Goal: Contribute content: Add original content to the website for others to see

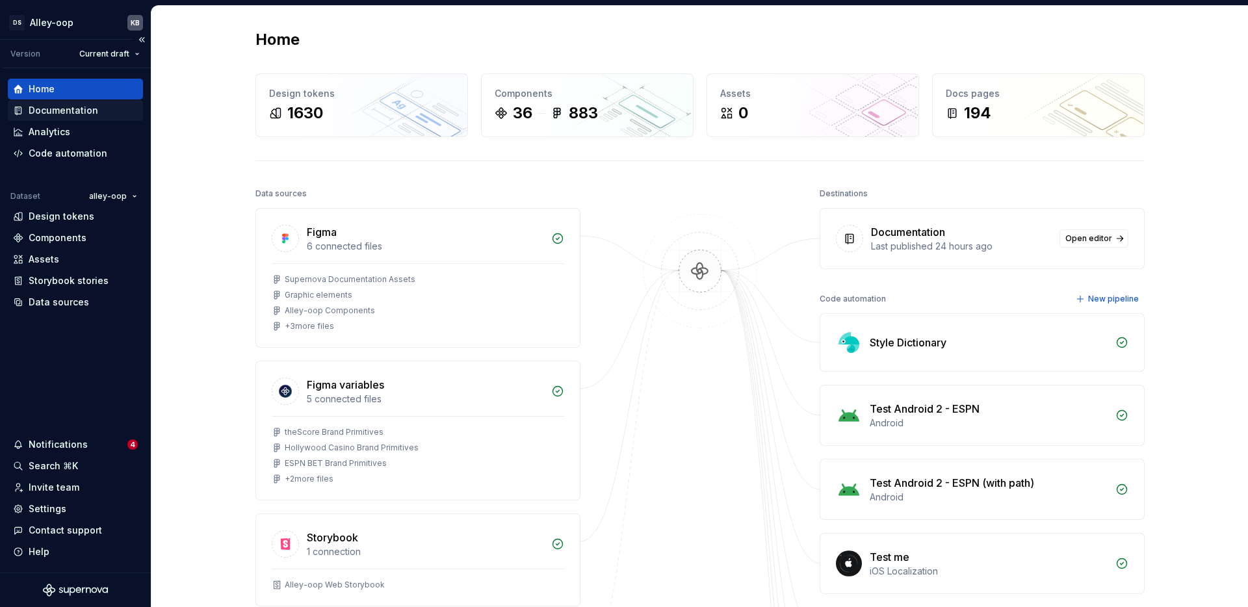
click at [51, 114] on div "Documentation" at bounding box center [64, 110] width 70 height 13
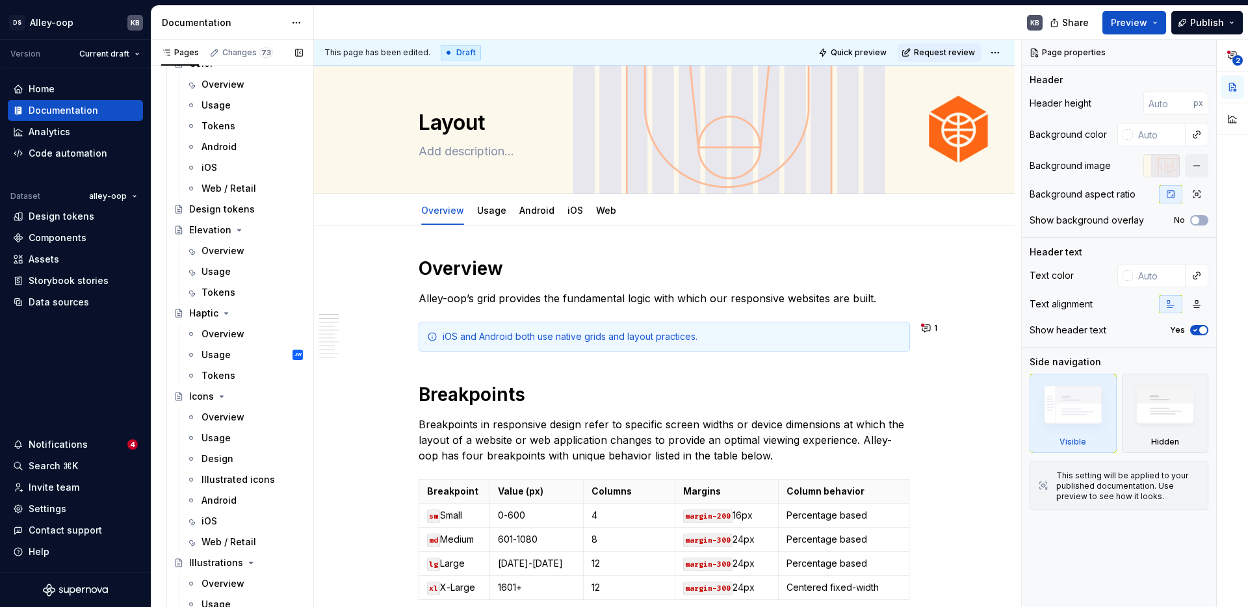
scroll to position [689, 0]
click at [196, 310] on div "Haptic" at bounding box center [203, 309] width 29 height 13
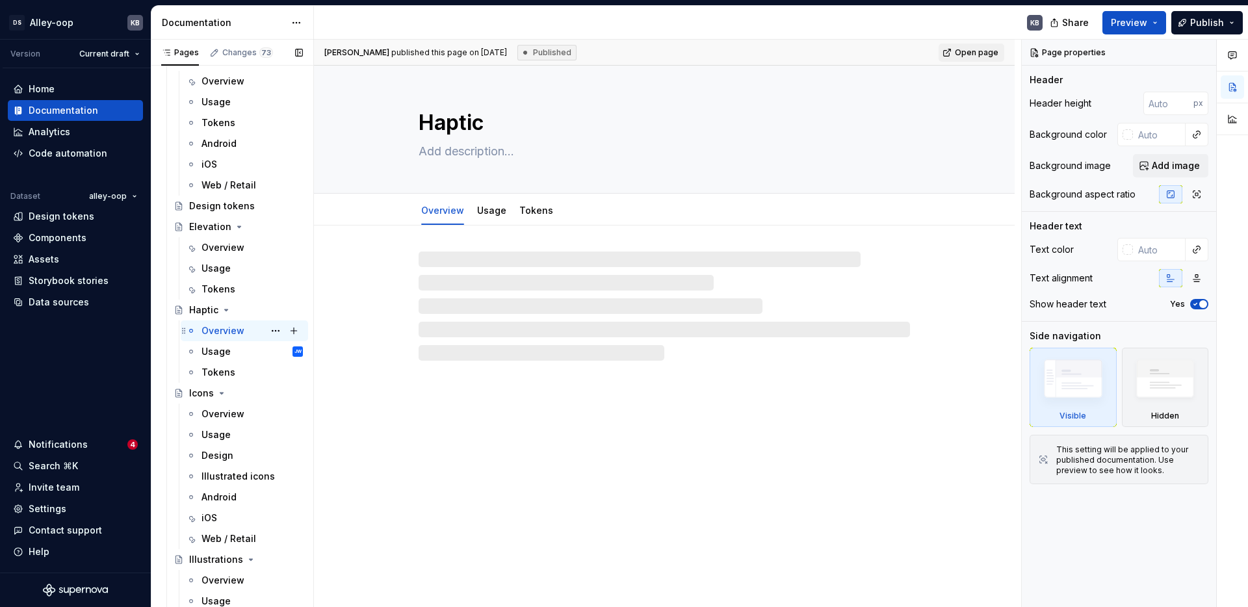
click at [232, 335] on div "Overview" at bounding box center [222, 330] width 43 height 13
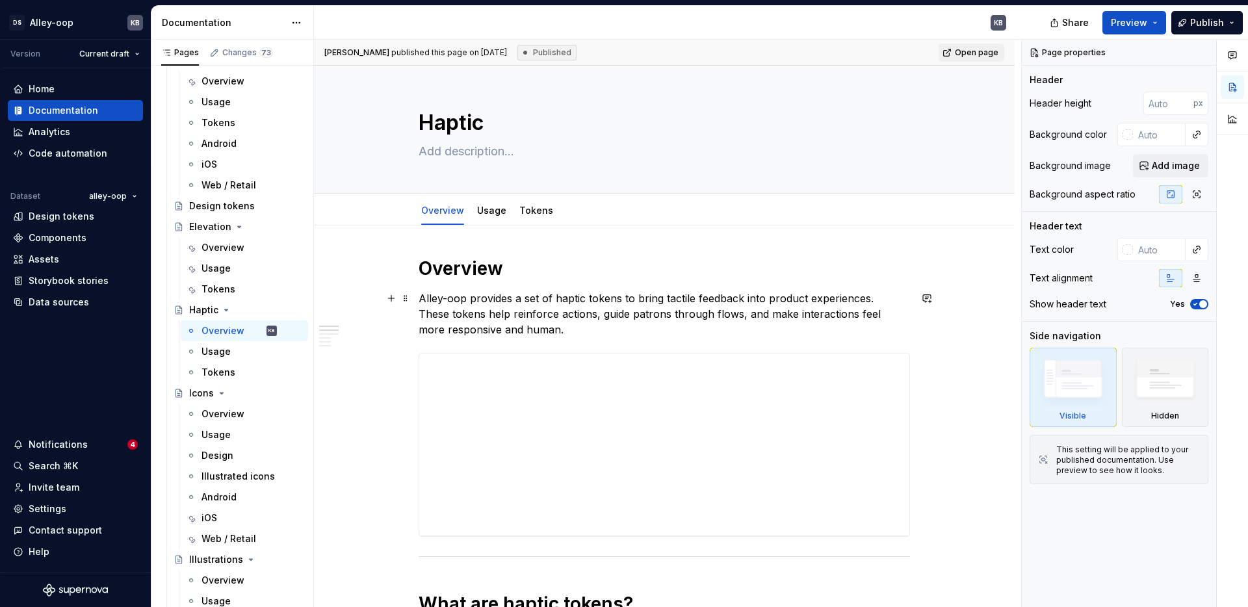
type textarea "*"
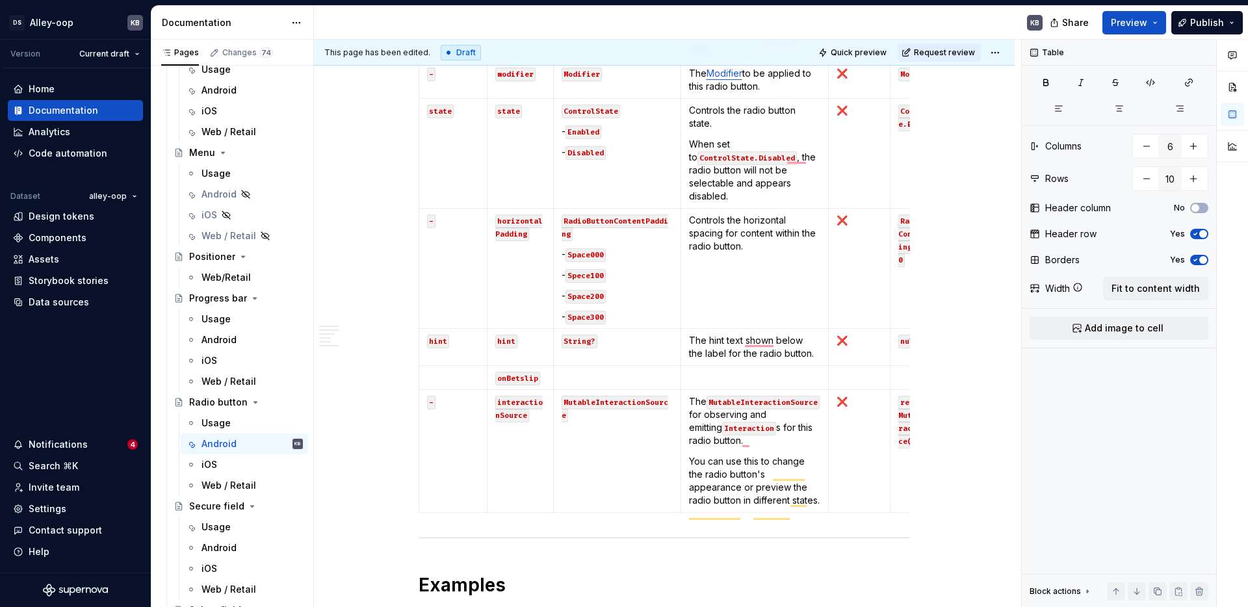
scroll to position [700, 0]
click at [447, 376] on p "To enrich screen reader interactions, please activate Accessibility in Grammarl…" at bounding box center [453, 375] width 52 height 13
click at [603, 370] on p "To enrich screen reader interactions, please activate Accessibility in Grammarl…" at bounding box center [616, 375] width 111 height 13
click at [734, 380] on p "To enrich screen reader interactions, please activate Accessibility in Grammarl…" at bounding box center [755, 375] width 132 height 13
type textarea "*"
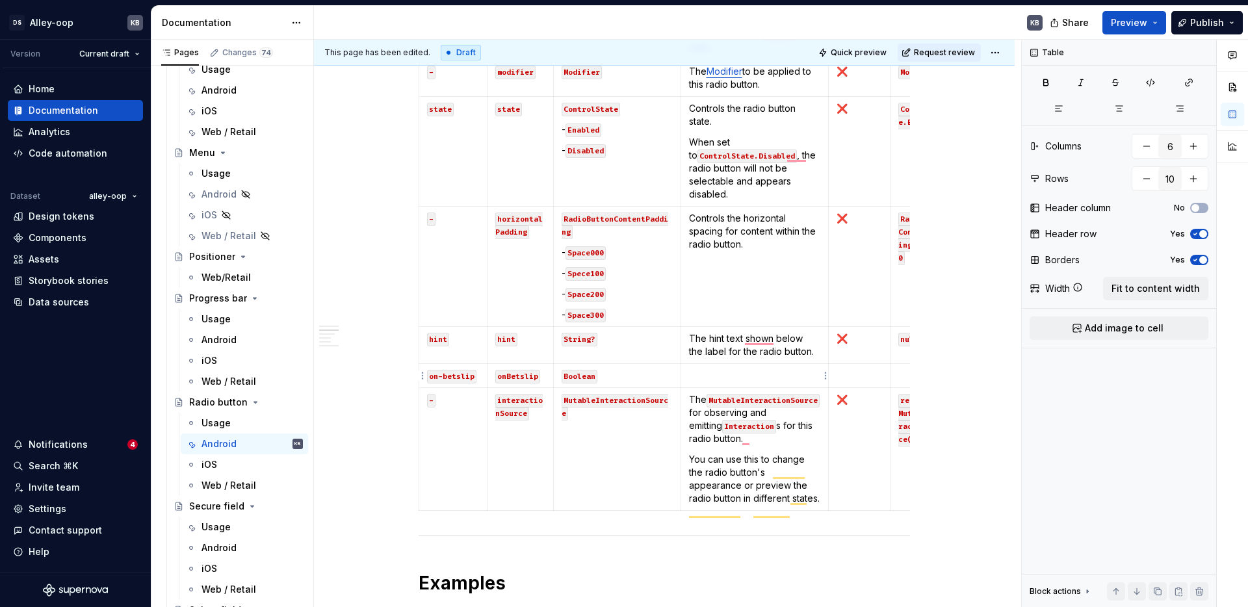
click at [738, 372] on p "To enrich screen reader interactions, please activate Accessibility in Grammarl…" at bounding box center [755, 375] width 132 height 13
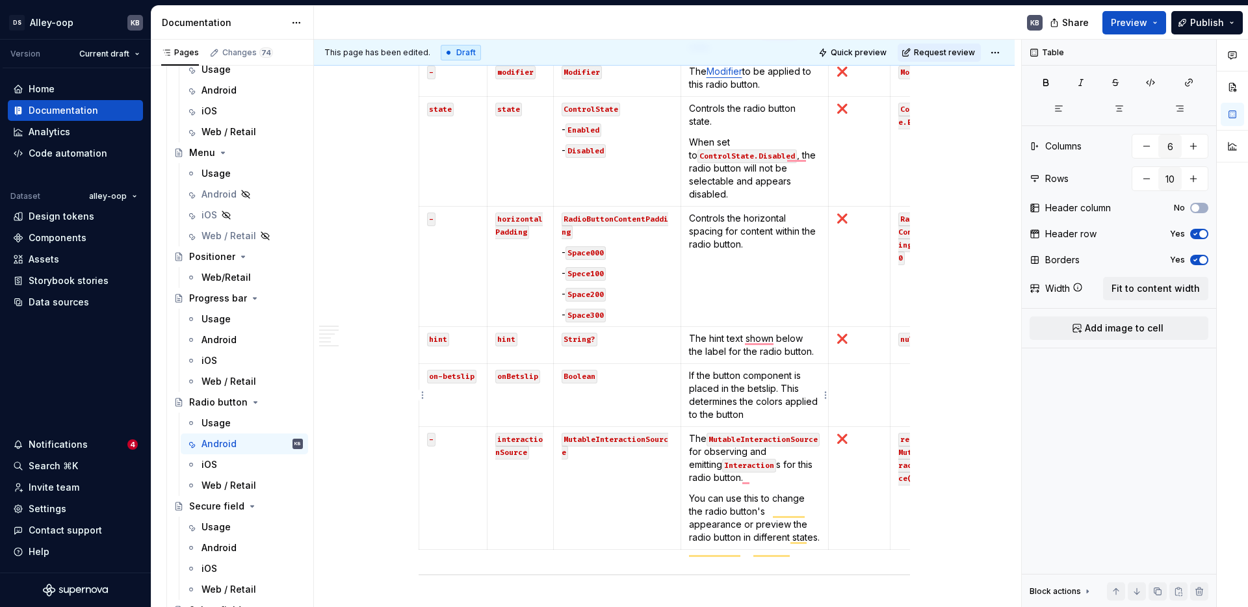
click at [723, 376] on p "If the button component is placed in the betslip. This determines the colors ap…" at bounding box center [755, 395] width 132 height 52
click at [758, 417] on p "If the radio button component is placed in the betslip. This determines the col…" at bounding box center [755, 395] width 132 height 52
drag, startPoint x: 851, startPoint y: 336, endPoint x: 843, endPoint y: 336, distance: 7.8
click at [843, 336] on p "❌" at bounding box center [858, 338] width 45 height 13
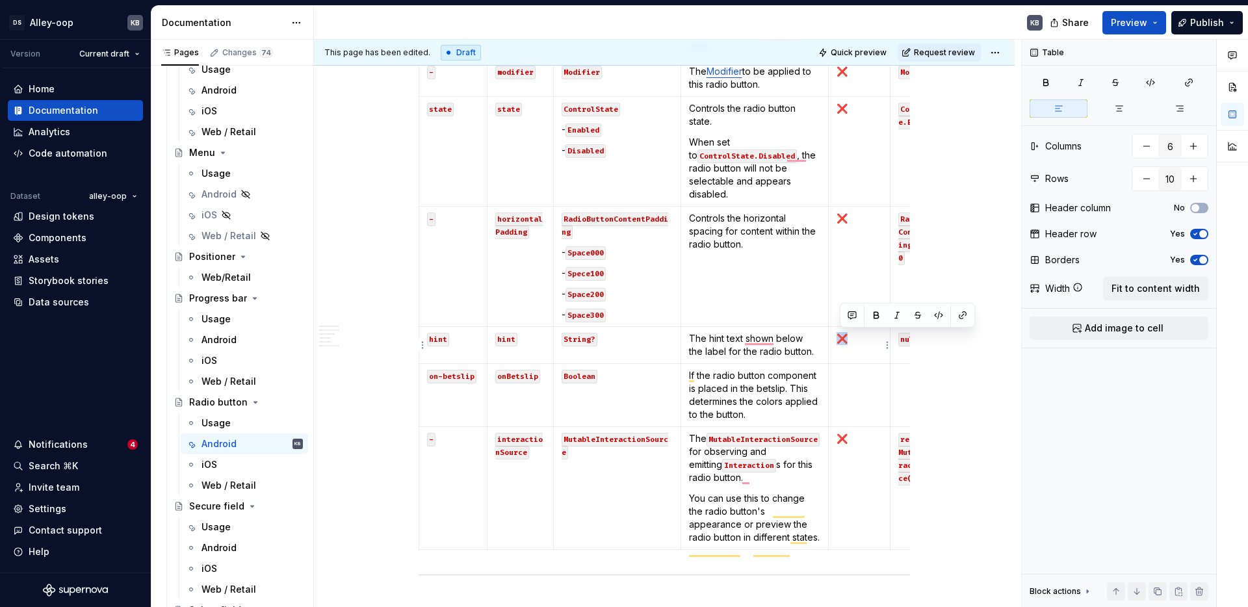
copy p "❌"
click at [869, 406] on td "To enrich screen reader interactions, please activate Accessibility in Grammarl…" at bounding box center [860, 395] width 62 height 63
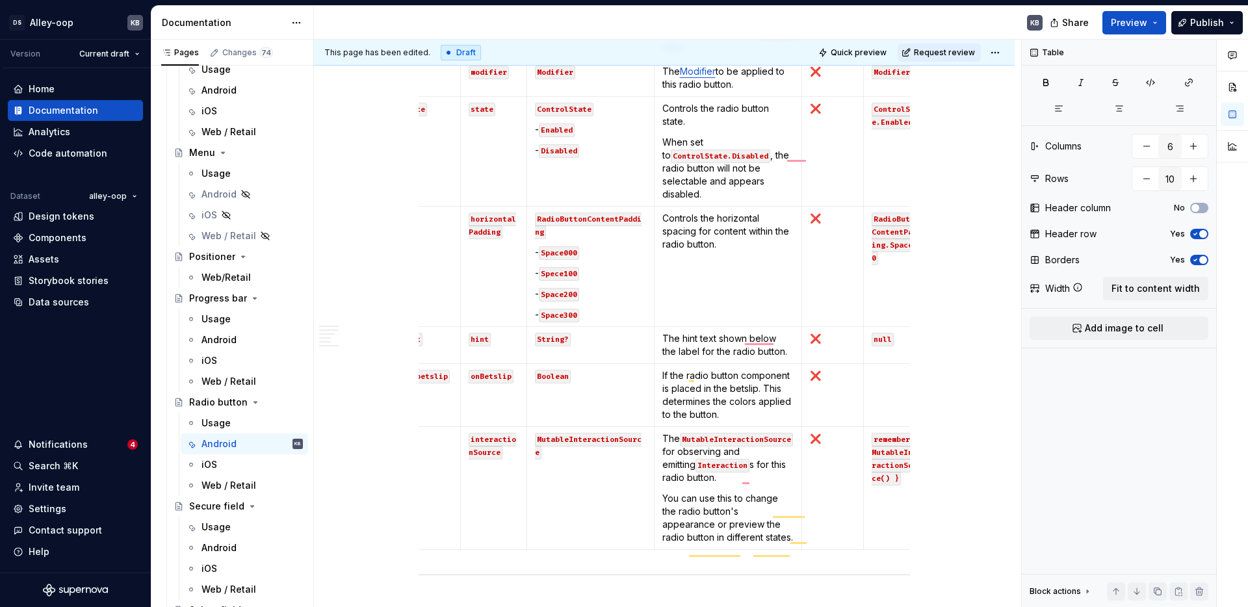
click at [915, 394] on div "**********" at bounding box center [667, 324] width 707 height 568
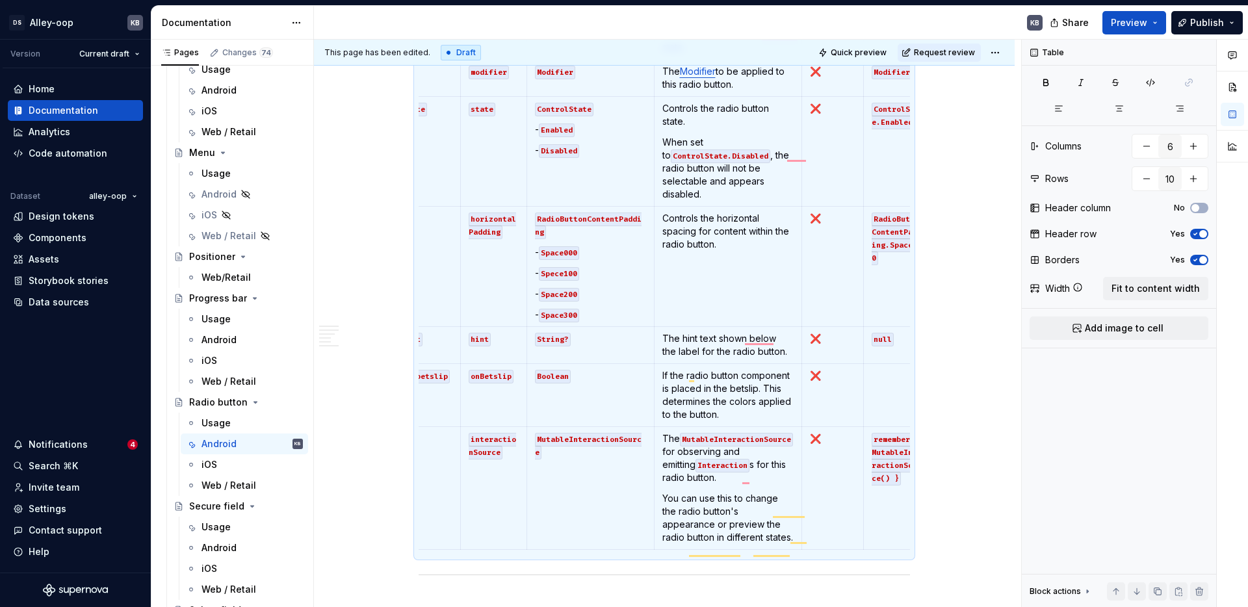
scroll to position [673, 0]
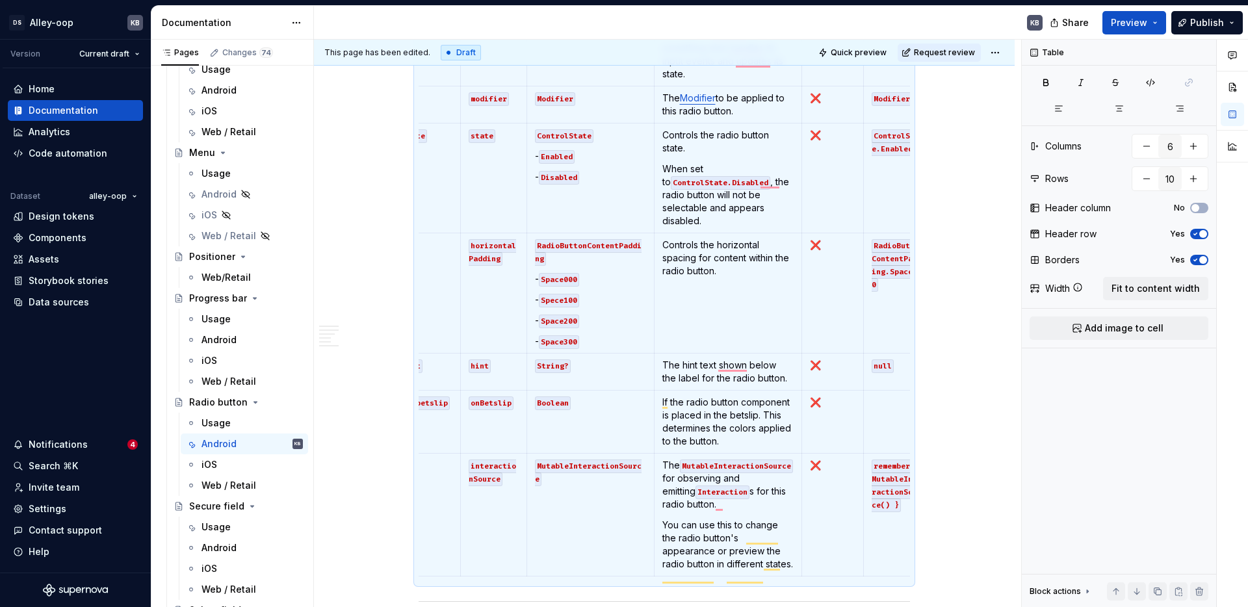
click at [896, 404] on p "To enrich screen reader interactions, please activate Accessibility in Grammarl…" at bounding box center [898, 402] width 55 height 13
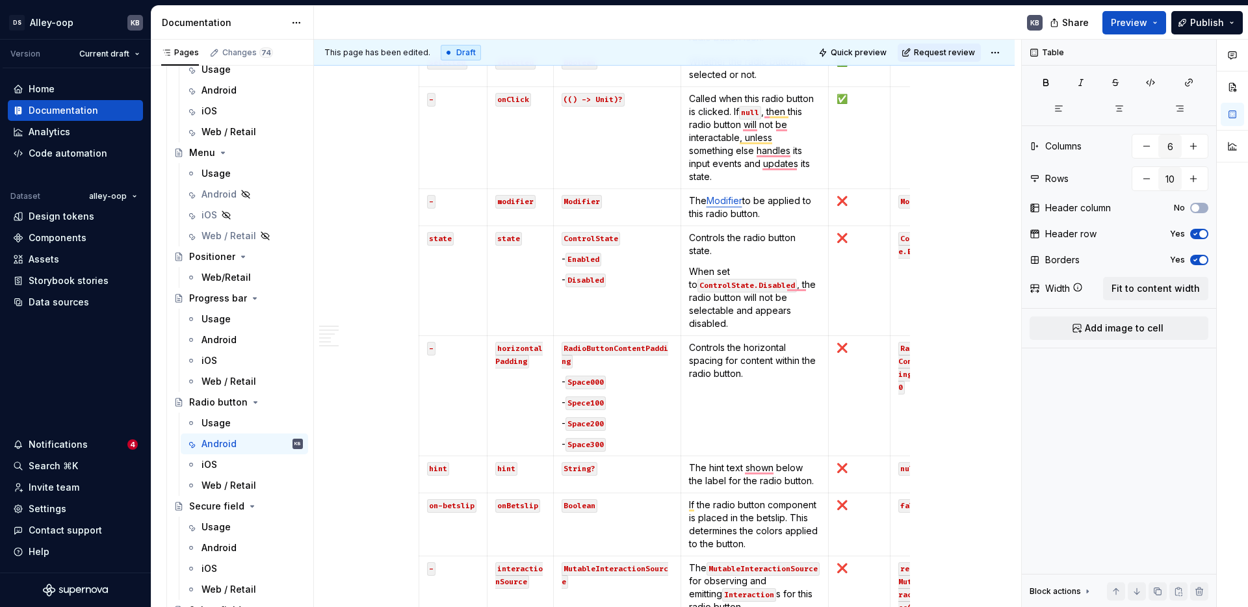
scroll to position [562, 0]
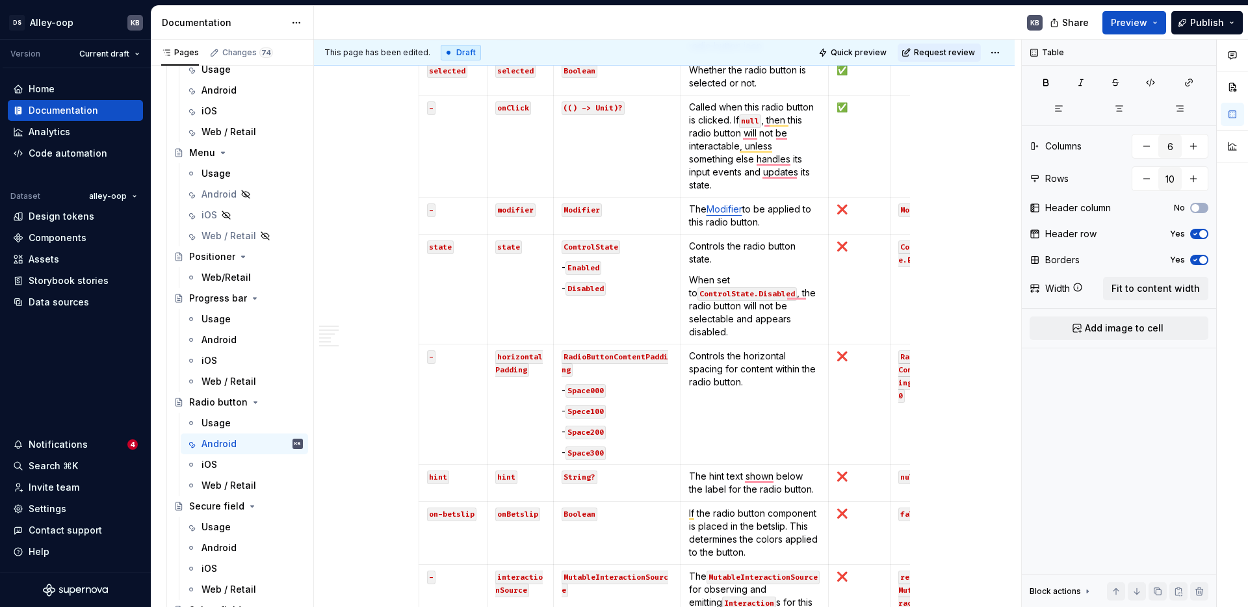
click at [442, 333] on td "state" at bounding box center [453, 290] width 68 height 110
click at [418, 292] on html "[PERSON_NAME]-oop KB Version Current draft Home Documentation Analytics Code au…" at bounding box center [624, 303] width 1248 height 607
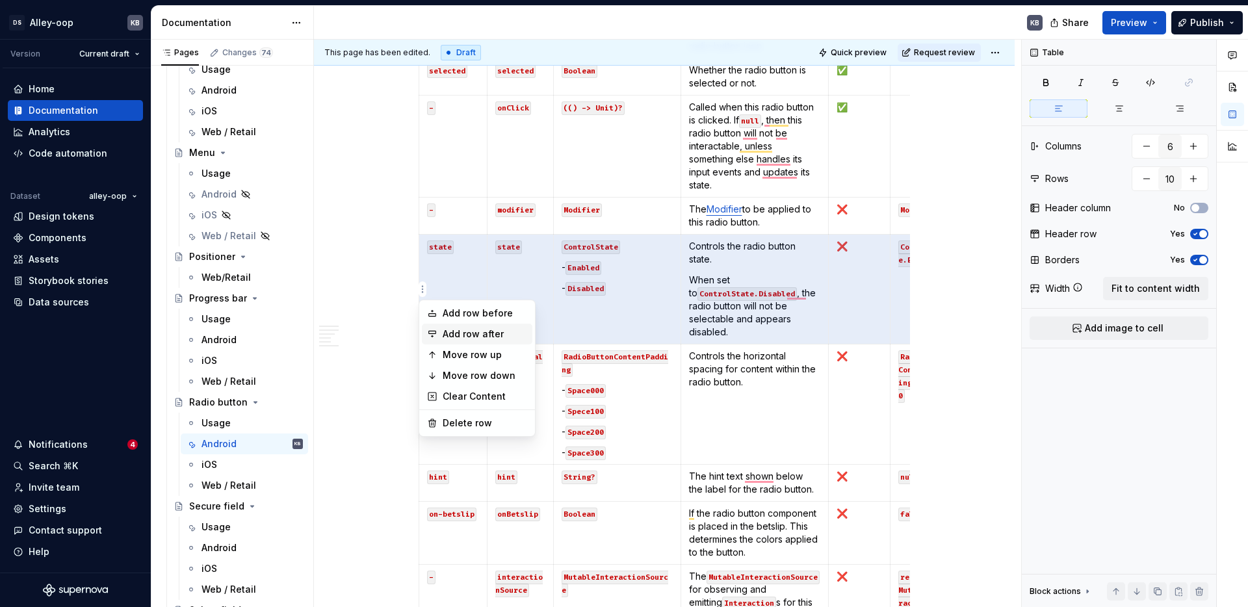
click at [465, 333] on div "Add row after" at bounding box center [485, 334] width 84 height 13
type input "11"
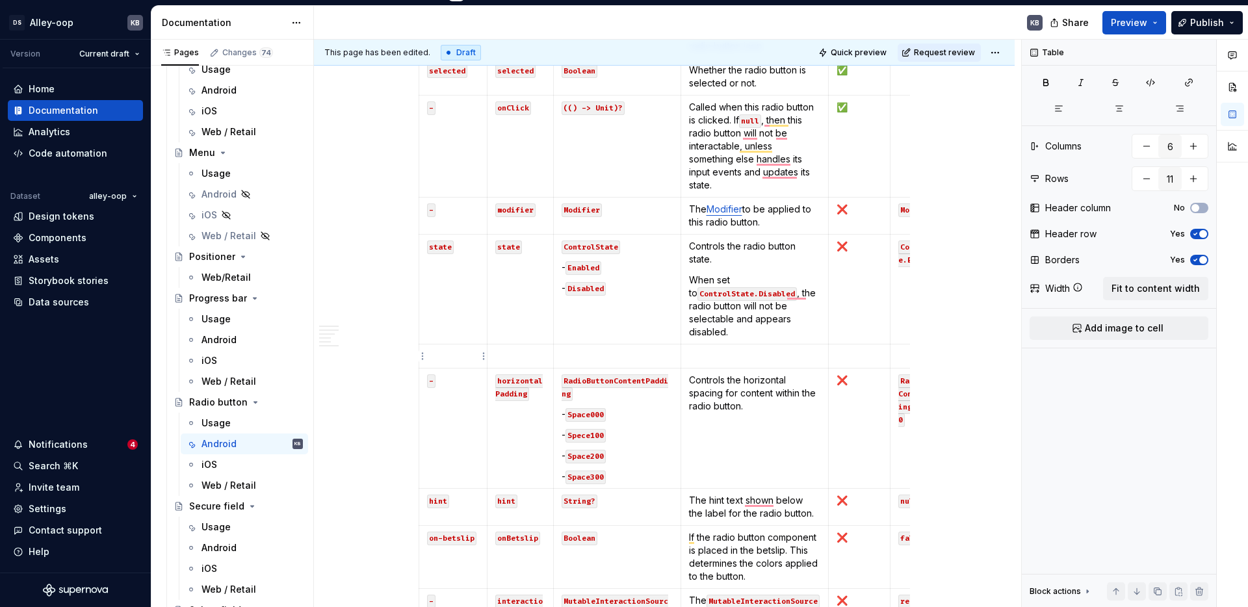
click at [460, 360] on p "To enrich screen reader interactions, please activate Accessibility in Grammarl…" at bounding box center [453, 356] width 52 height 13
click at [521, 351] on p "To enrich screen reader interactions, please activate Accessibility in Grammarl…" at bounding box center [520, 356] width 50 height 13
click at [574, 352] on p "To enrich screen reader interactions, please activate Accessibility in Grammarl…" at bounding box center [616, 356] width 111 height 13
click at [511, 355] on p "To enrich screen reader interactions, please activate Accessibility in Grammarl…" at bounding box center [520, 356] width 50 height 13
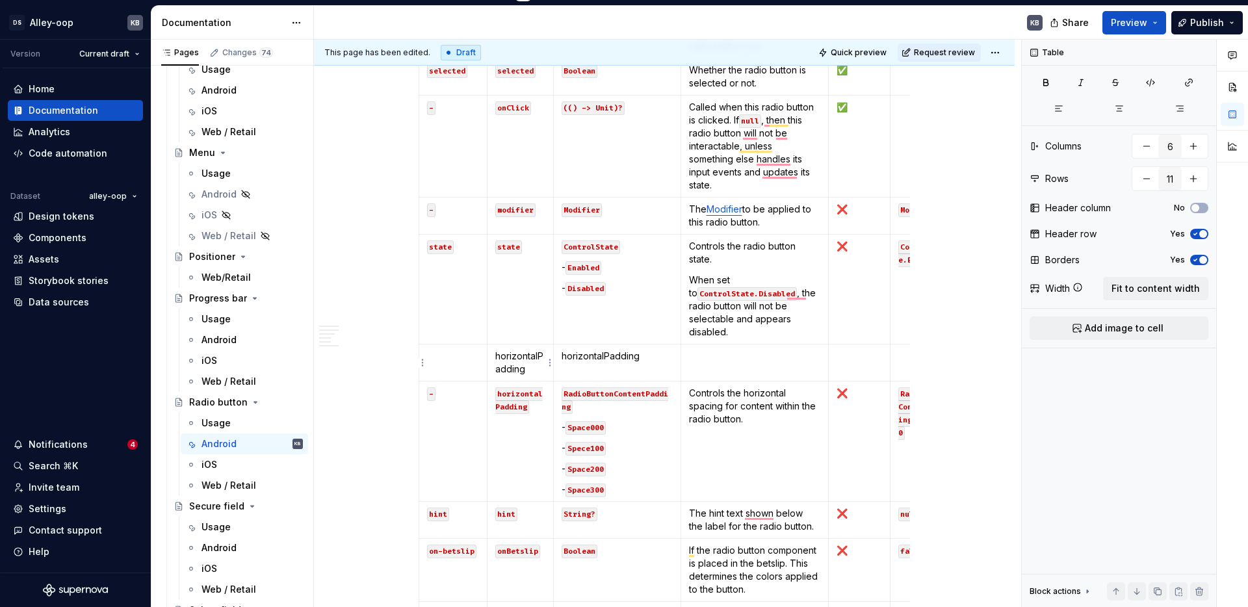
click at [497, 356] on td "horizontalPadding" at bounding box center [520, 362] width 66 height 37
click at [540, 363] on p "`horizontalPadding" at bounding box center [520, 363] width 50 height 26
click at [438, 354] on p "To enrich screen reader interactions, please activate Accessibility in Grammarl…" at bounding box center [453, 356] width 52 height 13
click at [567, 356] on p "horizontalPadding" at bounding box center [616, 356] width 111 height 13
click at [589, 354] on p "HorizontalPadding" at bounding box center [616, 356] width 111 height 13
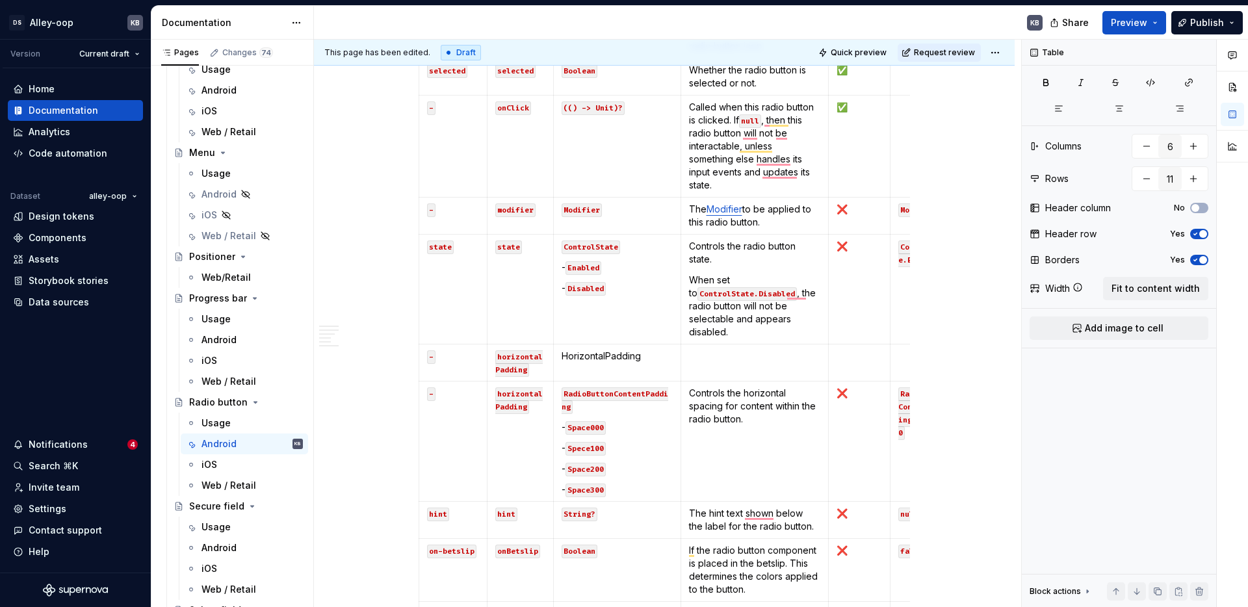
click at [589, 354] on p "HorizontalPadding" at bounding box center [616, 356] width 111 height 13
click at [564, 359] on p "RadioButtonContentPadding" at bounding box center [616, 363] width 111 height 26
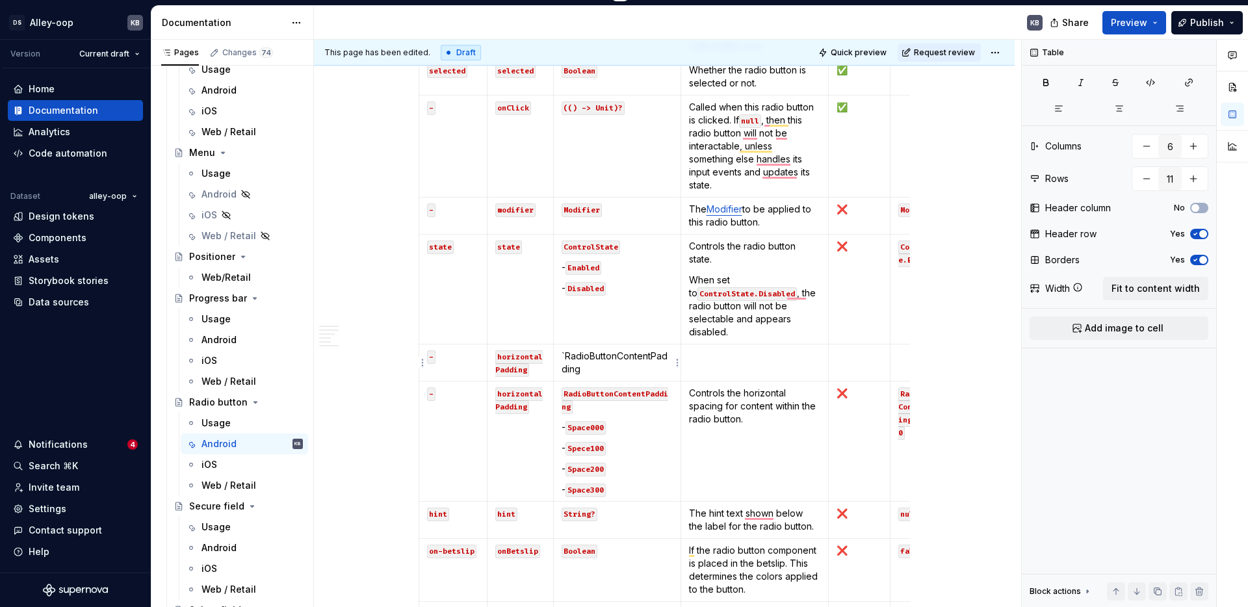
click at [587, 365] on p "`RadioButtonContentPadding" at bounding box center [616, 363] width 111 height 26
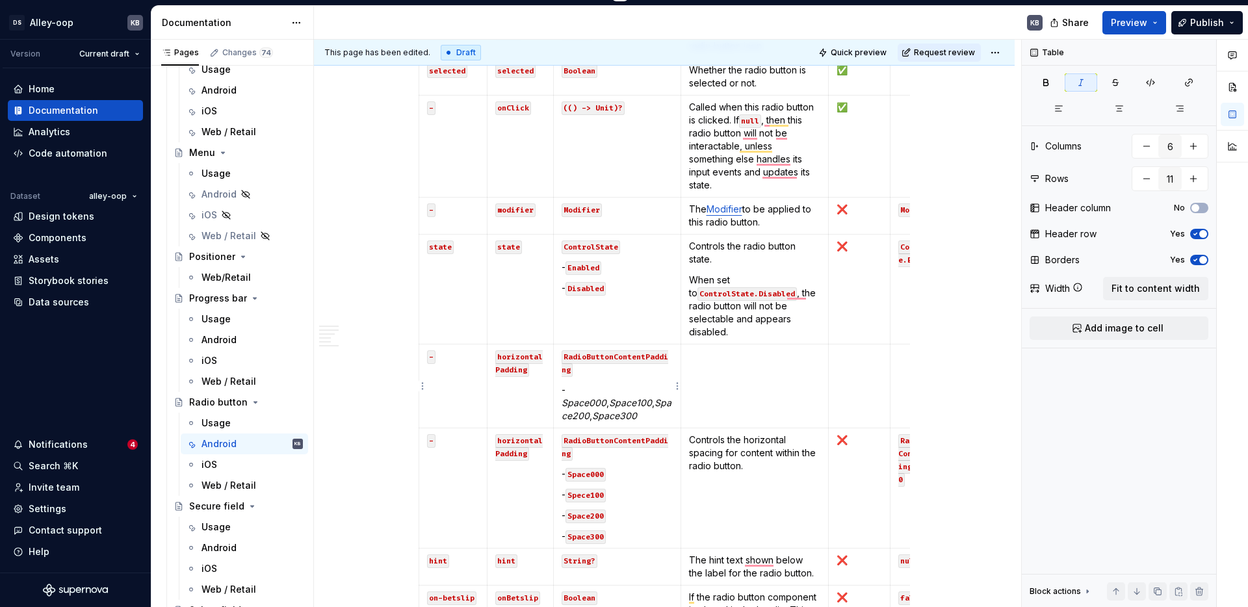
click at [564, 402] on em "Space000" at bounding box center [583, 402] width 45 height 11
click at [608, 404] on em "Space000" at bounding box center [587, 402] width 45 height 11
click at [613, 402] on em "Space100" at bounding box center [625, 402] width 43 height 11
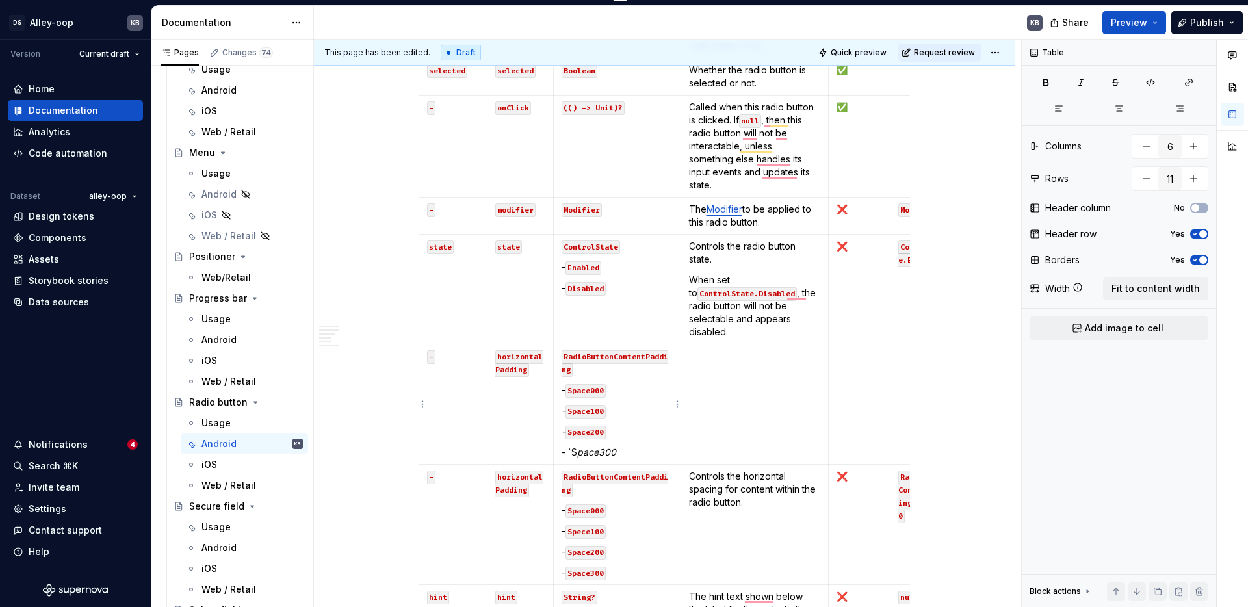
click at [659, 446] on p "- `S pace300" at bounding box center [616, 452] width 111 height 13
click at [723, 389] on td "To enrich screen reader interactions, please activate Accessibility in Grammarl…" at bounding box center [754, 404] width 148 height 120
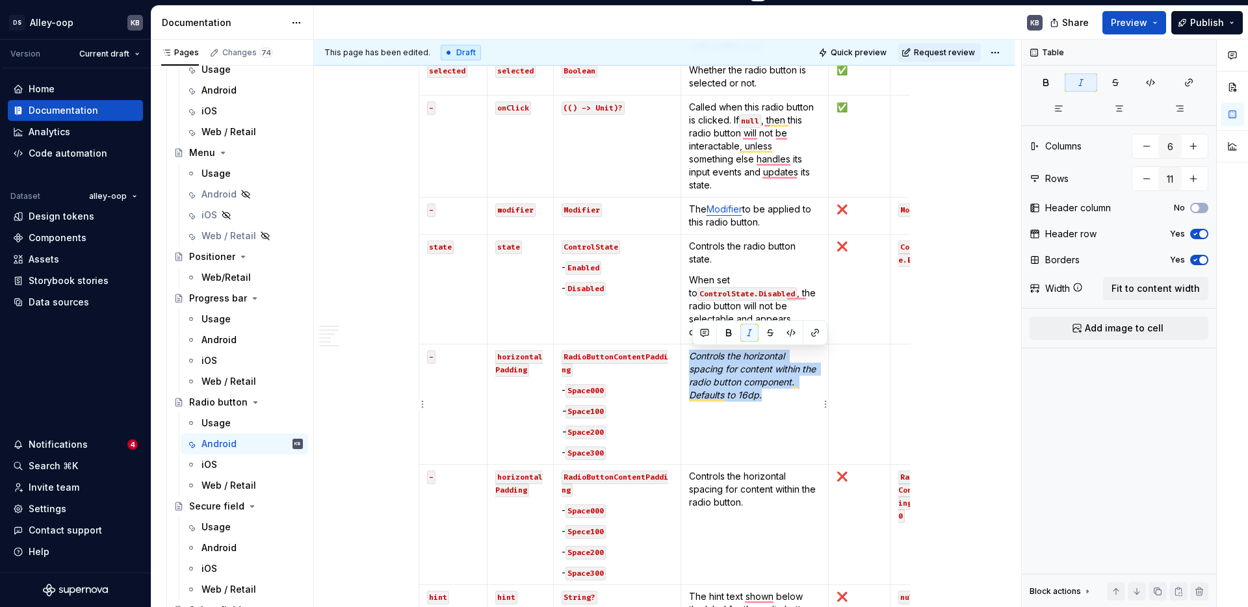
drag, startPoint x: 693, startPoint y: 357, endPoint x: 777, endPoint y: 397, distance: 92.7
click at [778, 398] on p "Controls the horizontal spacing for content within the radio button component. …" at bounding box center [755, 376] width 132 height 52
click at [747, 395] on p "Controls the horizontal spacing for content within the radio button component. …" at bounding box center [755, 376] width 132 height 52
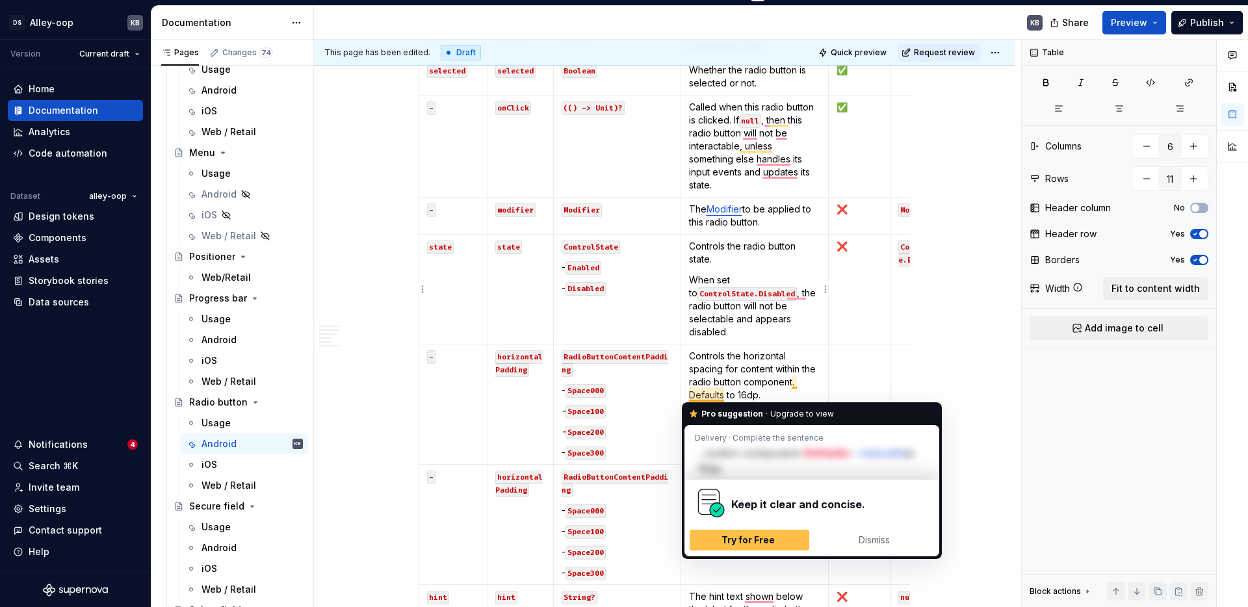
click at [730, 317] on p "When set to ControlState.Disabled , the radio button will not be selectable and…" at bounding box center [755, 306] width 132 height 65
drag, startPoint x: 779, startPoint y: 396, endPoint x: 692, endPoint y: 399, distance: 86.5
click at [692, 399] on p "Controls the horizontal spacing for content within the radio button component. …" at bounding box center [755, 376] width 132 height 52
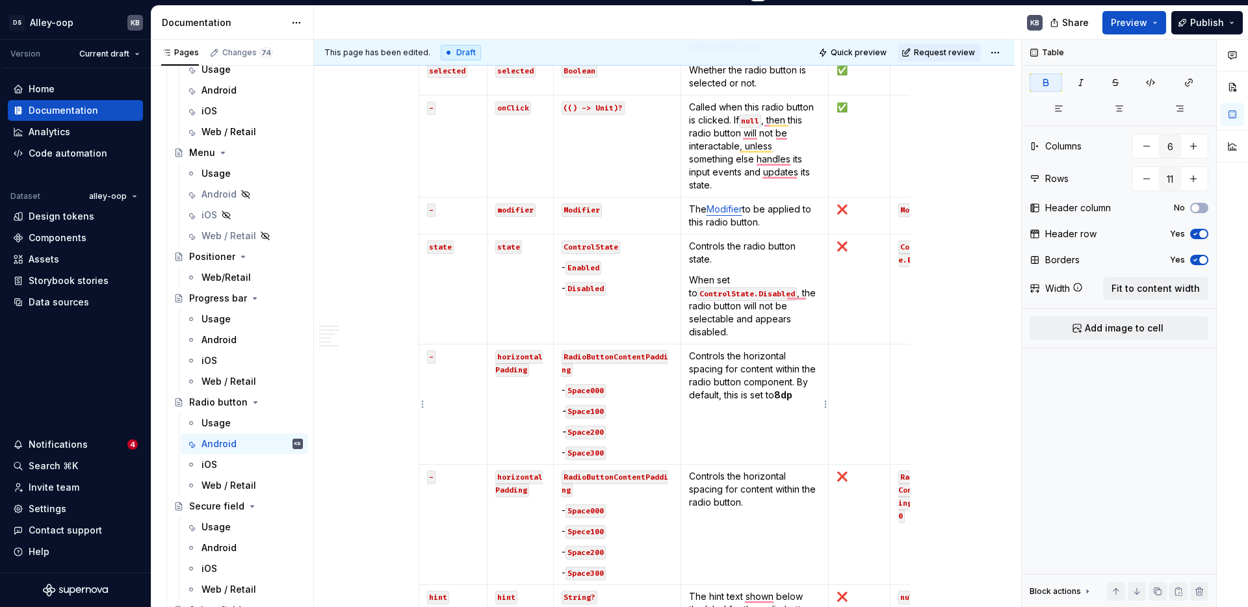
click at [786, 393] on strong "8dp" at bounding box center [783, 394] width 18 height 11
click at [816, 394] on p "Controls the horizontal spacing for content within the radio button component. …" at bounding box center [755, 376] width 132 height 52
click at [858, 402] on td "To enrich screen reader interactions, please activate Accessibility in Grammarl…" at bounding box center [860, 404] width 62 height 120
drag, startPoint x: 852, startPoint y: 257, endPoint x: 838, endPoint y: 249, distance: 16.3
click at [838, 249] on td "❌" at bounding box center [860, 290] width 62 height 110
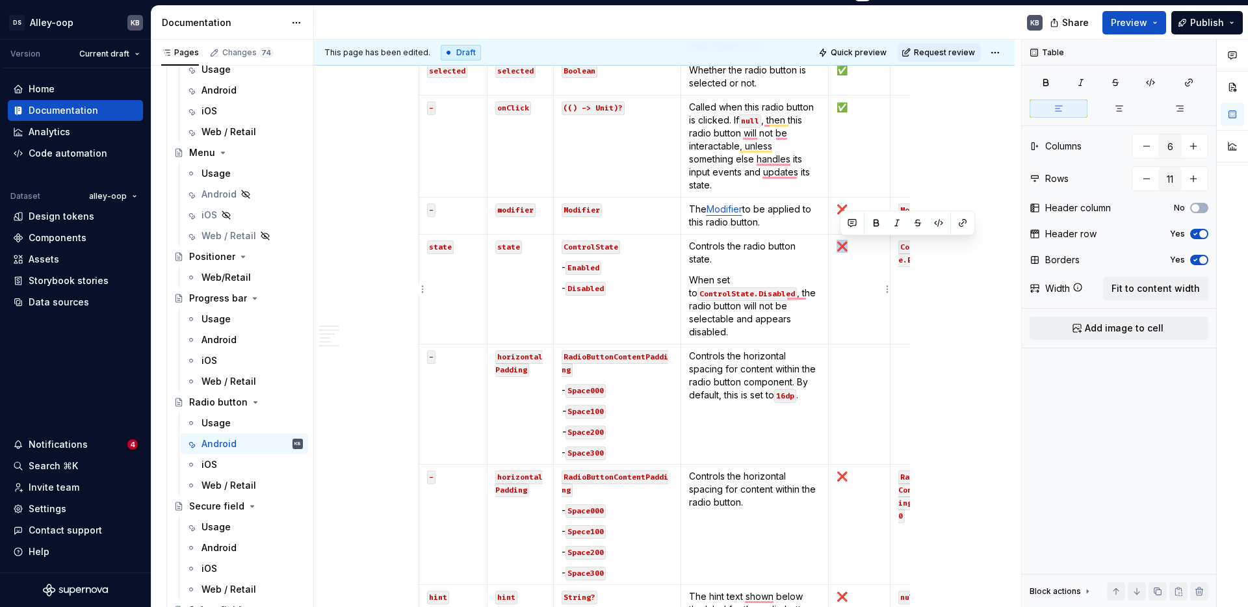
copy p "❌"
click at [866, 369] on td "To enrich screen reader interactions, please activate Accessibility in Grammarl…" at bounding box center [860, 404] width 62 height 120
click at [909, 366] on td "To enrich screen reader interactions, please activate Accessibility in Grammarl…" at bounding box center [925, 404] width 71 height 120
click at [897, 358] on td "RadioButtonContentPadding. Space200" at bounding box center [925, 404] width 71 height 120
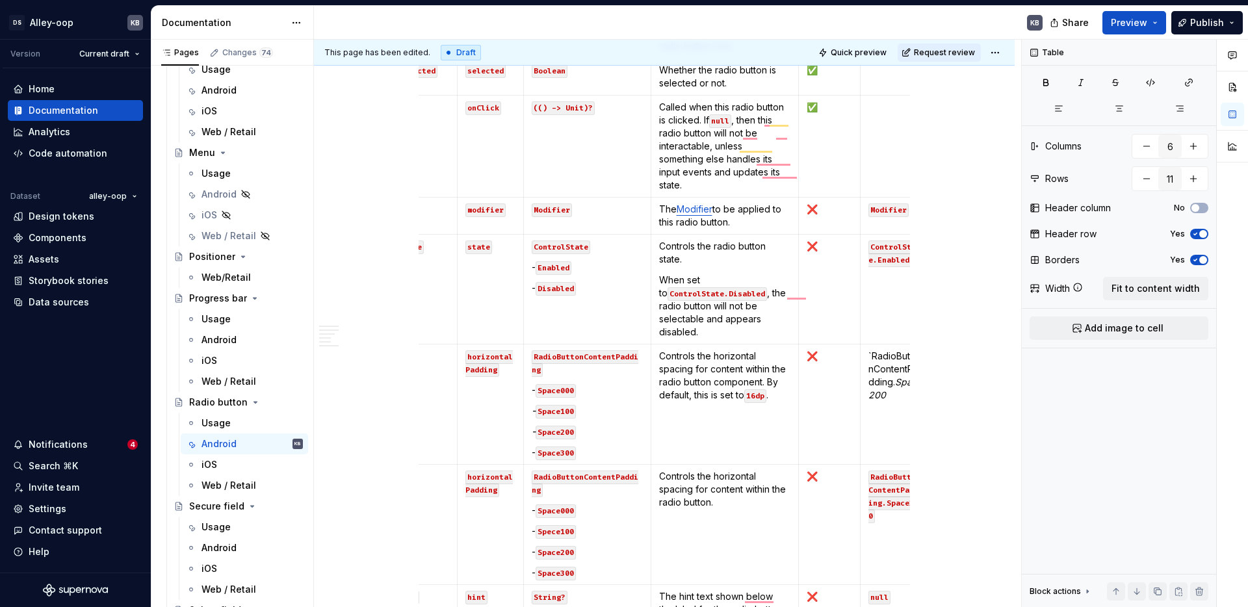
scroll to position [0, 51]
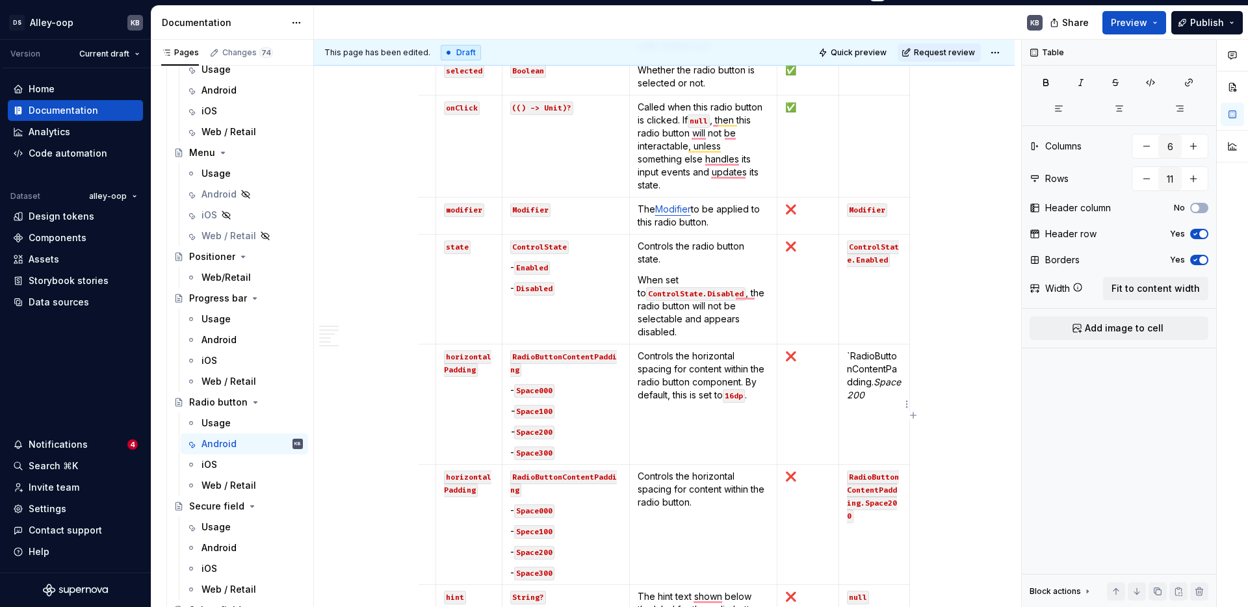
click at [890, 399] on p "`RadioButtonContentPadding. Space200" at bounding box center [874, 376] width 55 height 52
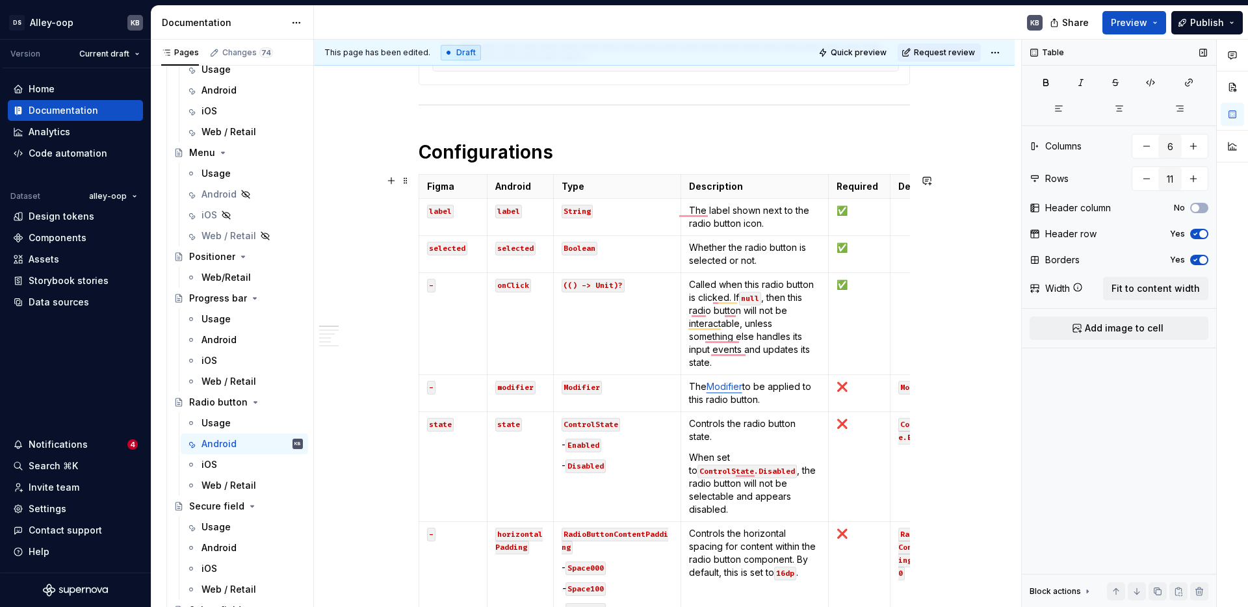
scroll to position [377, 0]
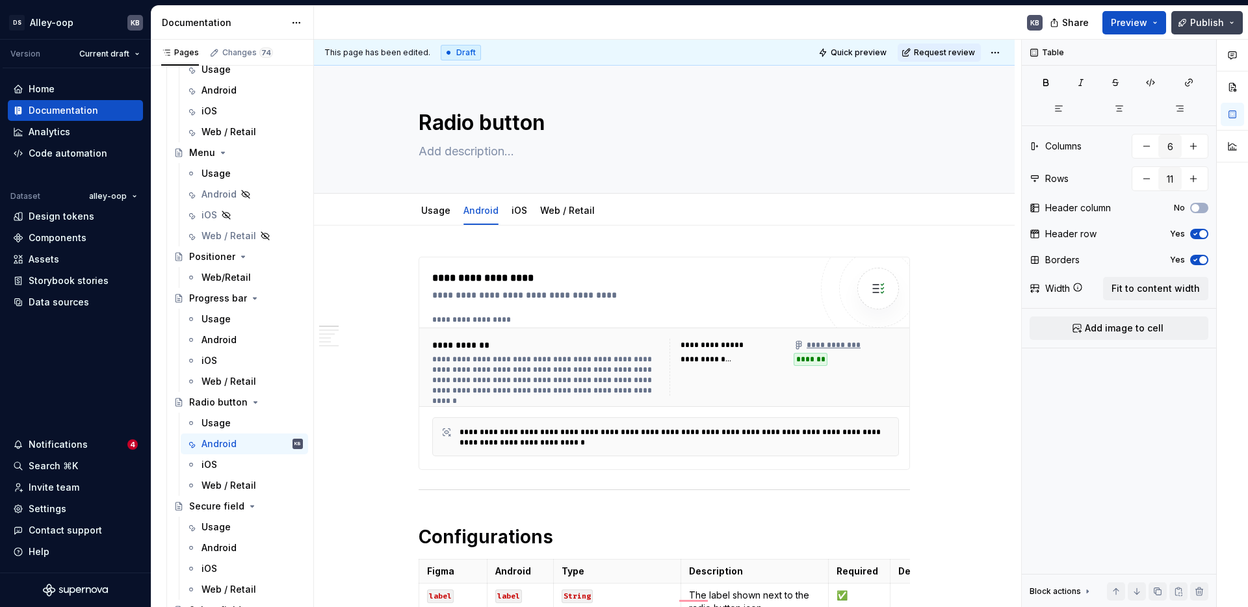
click at [1202, 20] on span "Publish" at bounding box center [1207, 22] width 34 height 13
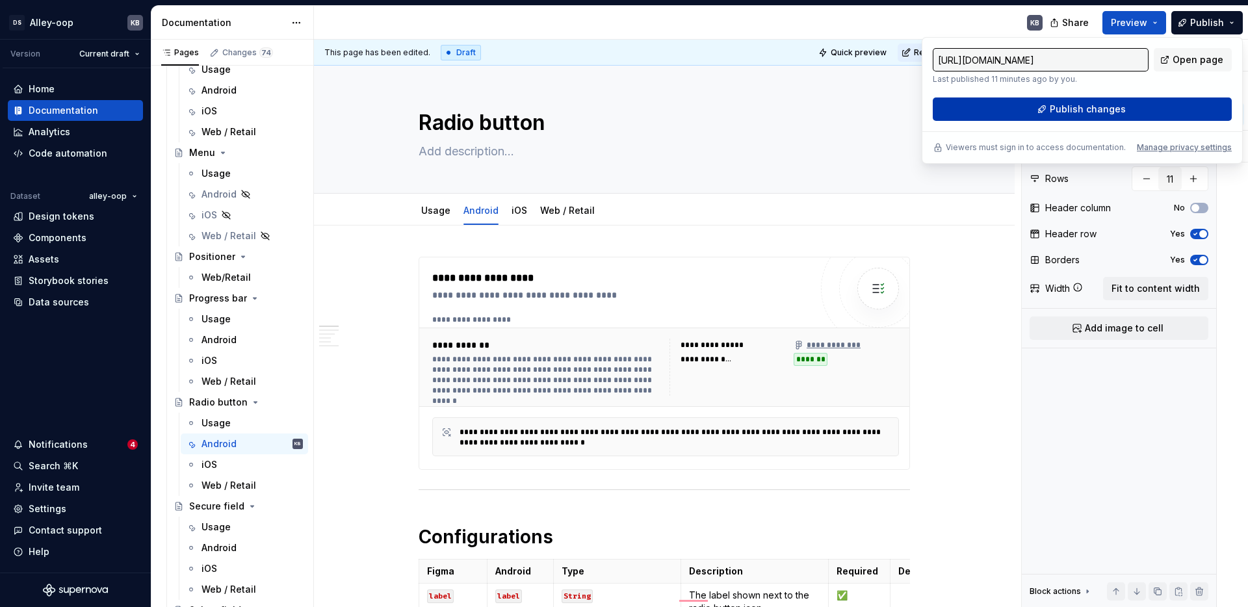
type textarea "*"
click at [1113, 105] on span "Publish changes" at bounding box center [1088, 109] width 76 height 13
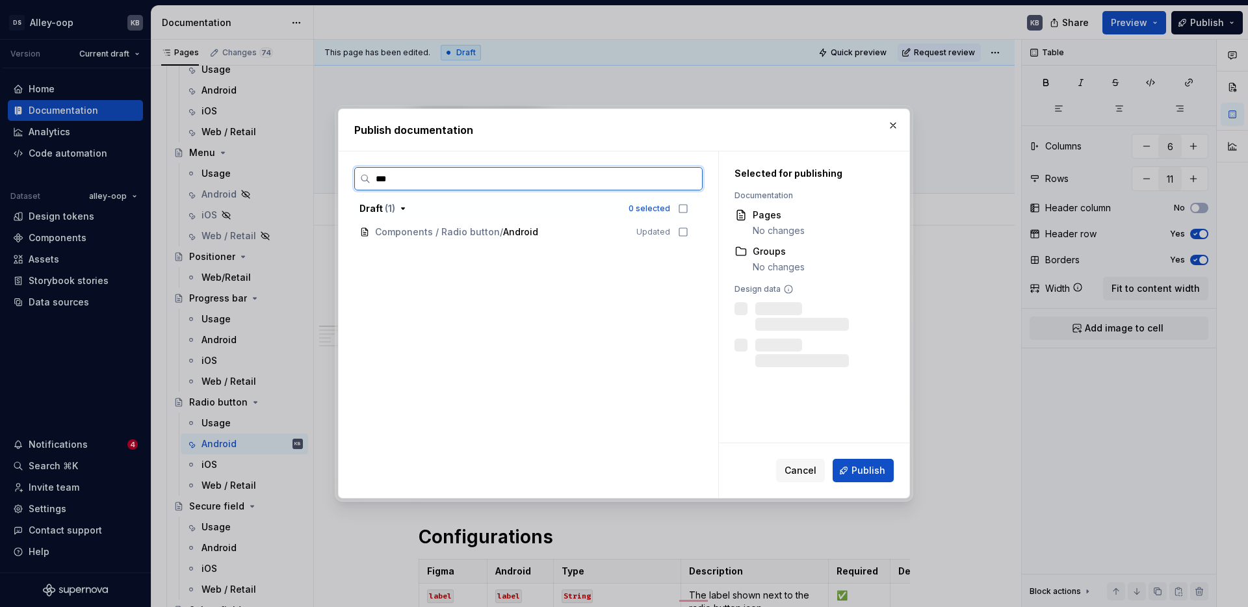
type input "****"
click at [688, 231] on icon at bounding box center [683, 232] width 10 height 10
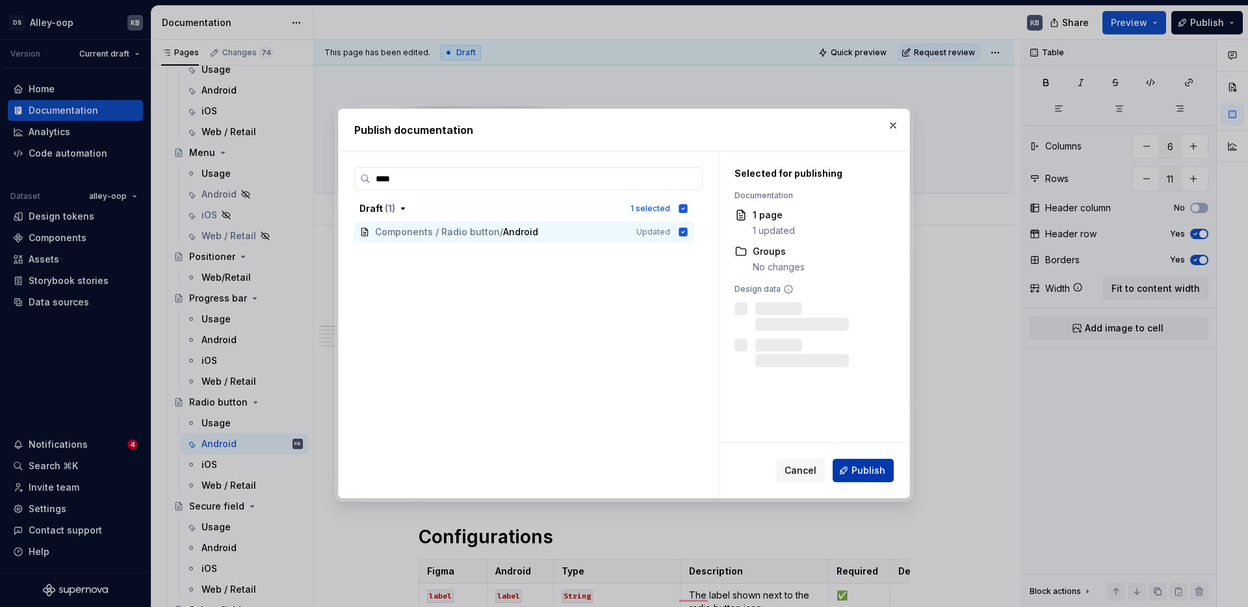
click at [861, 478] on button "Publish" at bounding box center [862, 470] width 61 height 23
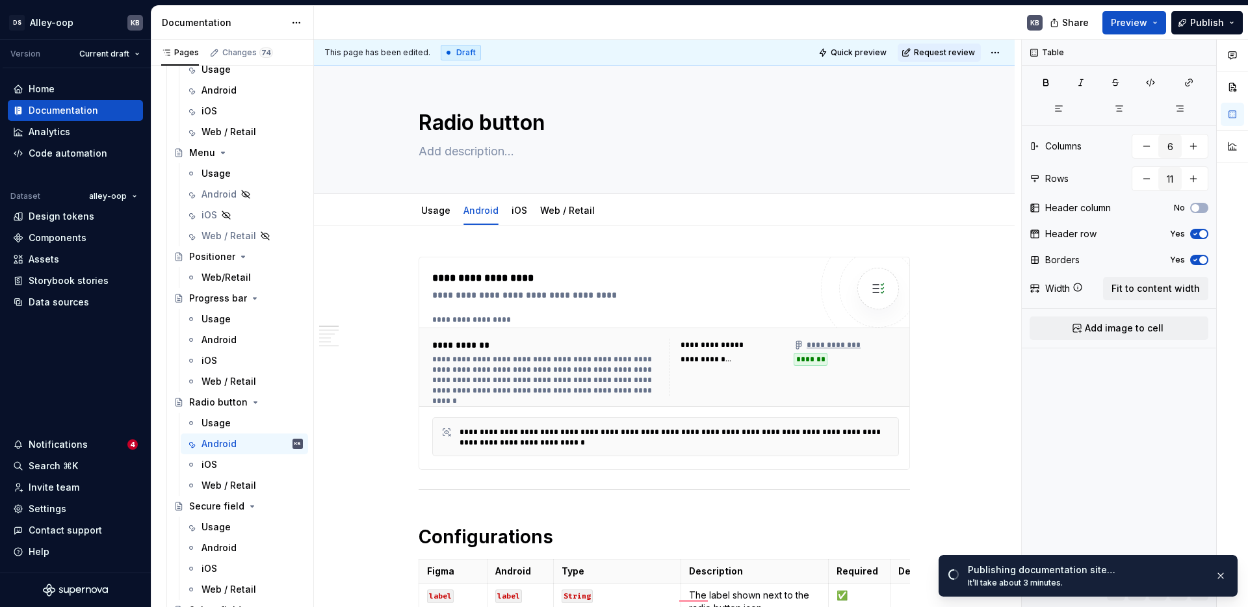
type textarea "*"
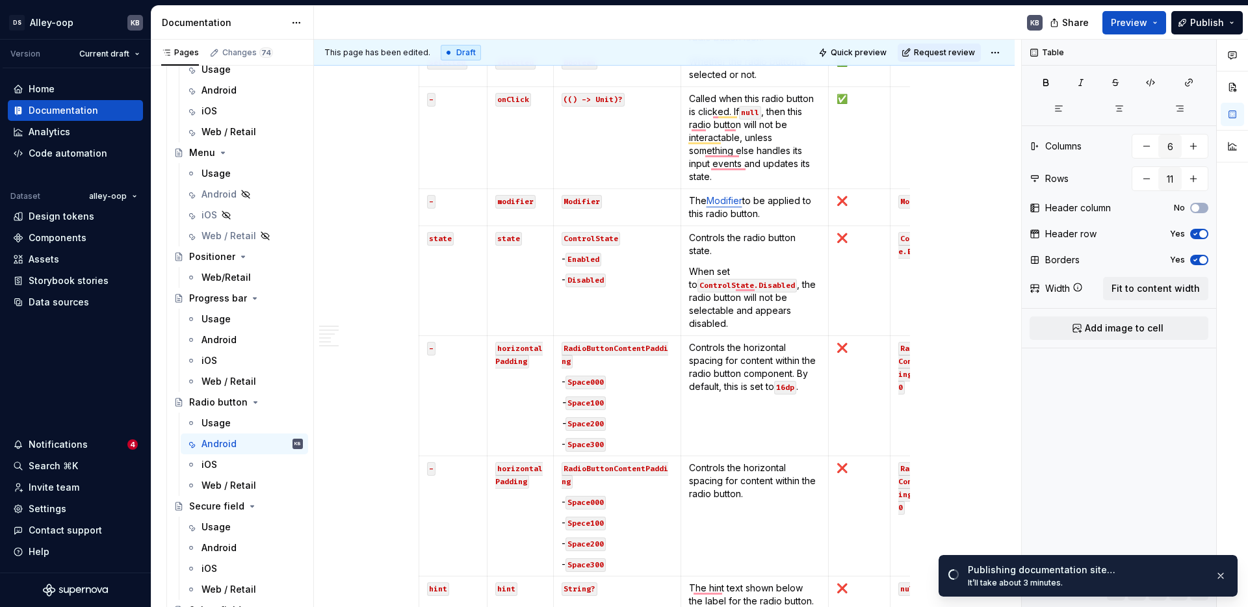
scroll to position [583, 0]
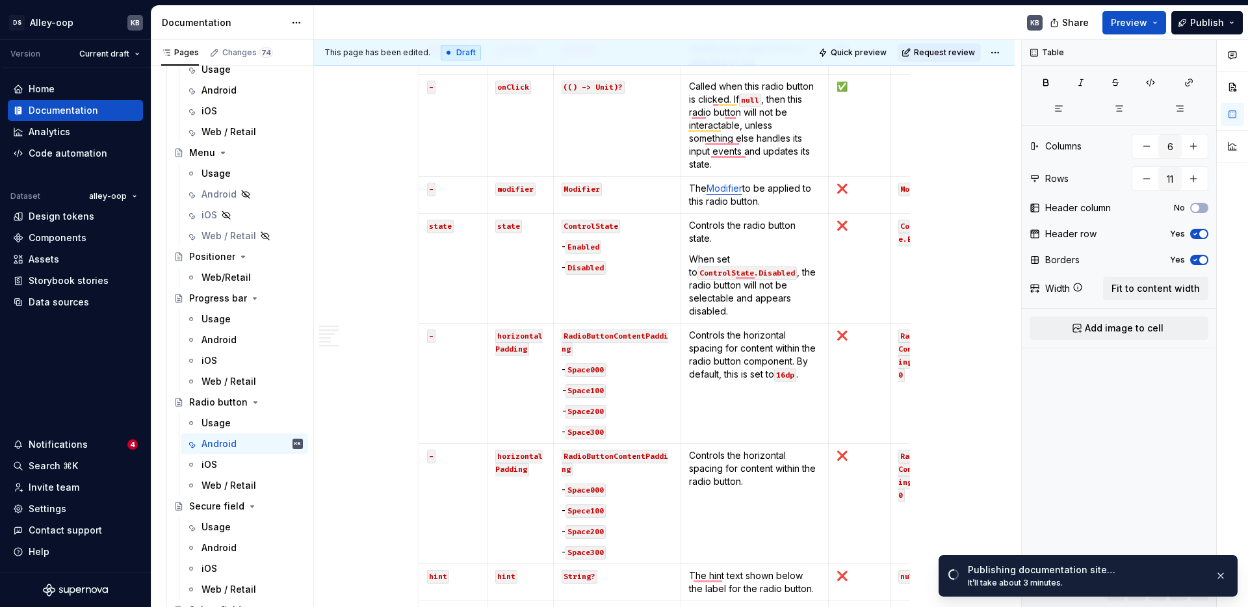
click at [621, 425] on p "- Space300" at bounding box center [616, 431] width 111 height 13
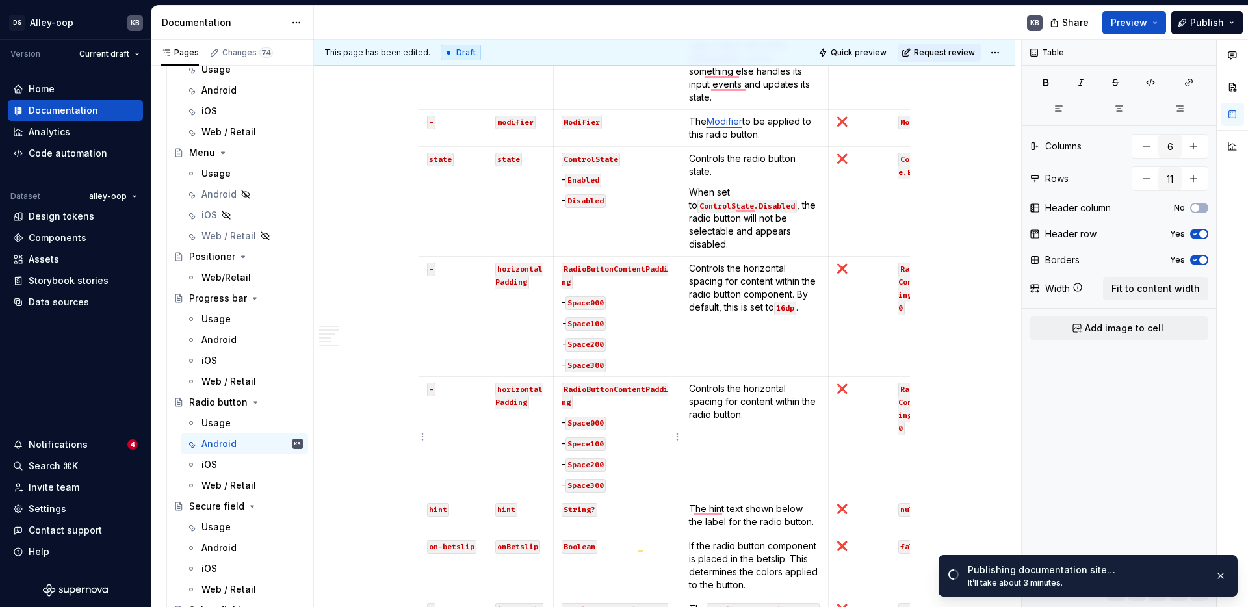
click at [597, 448] on code "Spece100" at bounding box center [585, 444] width 40 height 14
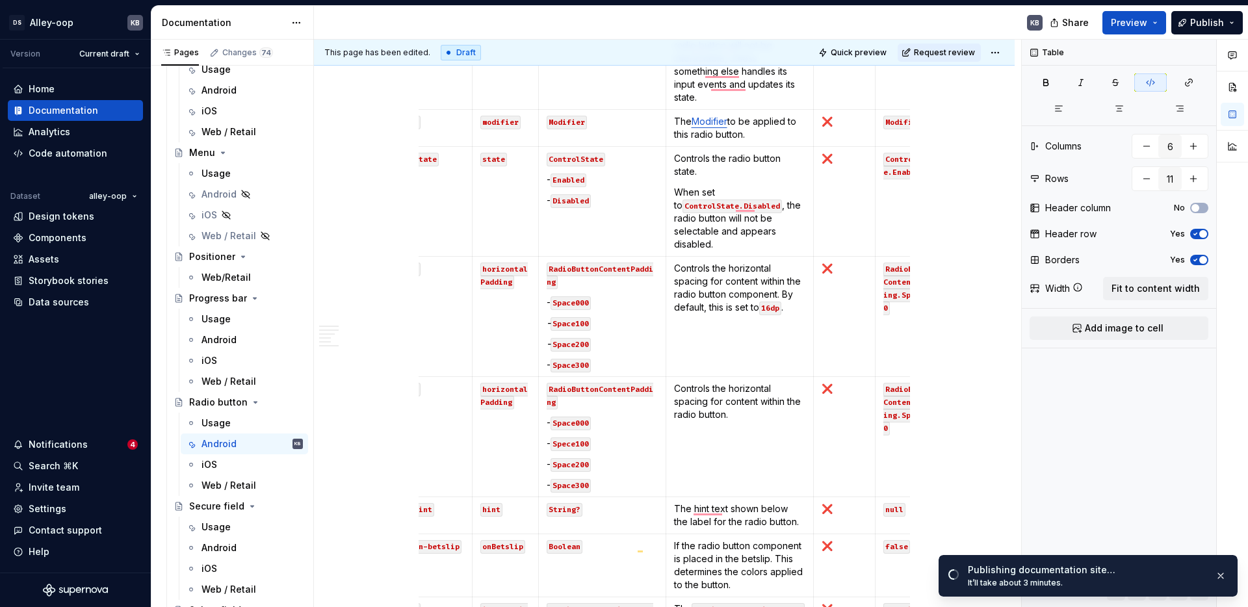
scroll to position [0, 0]
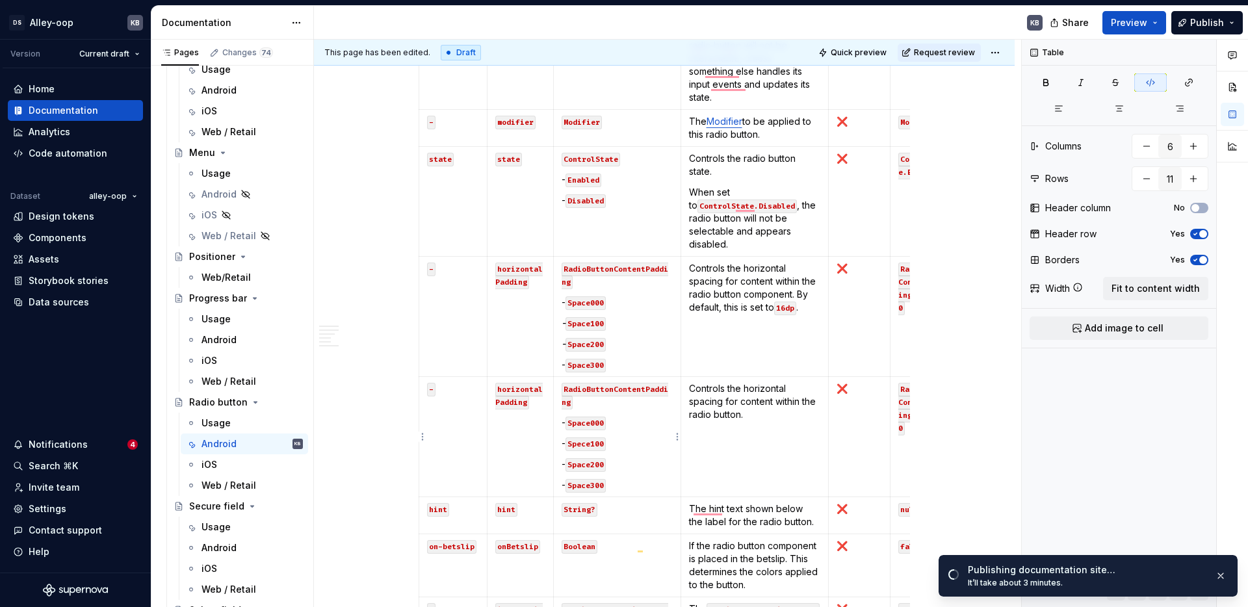
click at [559, 465] on td "RadioButtonContentPadding - Space000 - Spece100 - Space200 - Space300" at bounding box center [616, 437] width 127 height 120
click at [424, 439] on html "[PERSON_NAME]-oop KB Version Current draft Home Documentation Analytics Code au…" at bounding box center [624, 303] width 1248 height 607
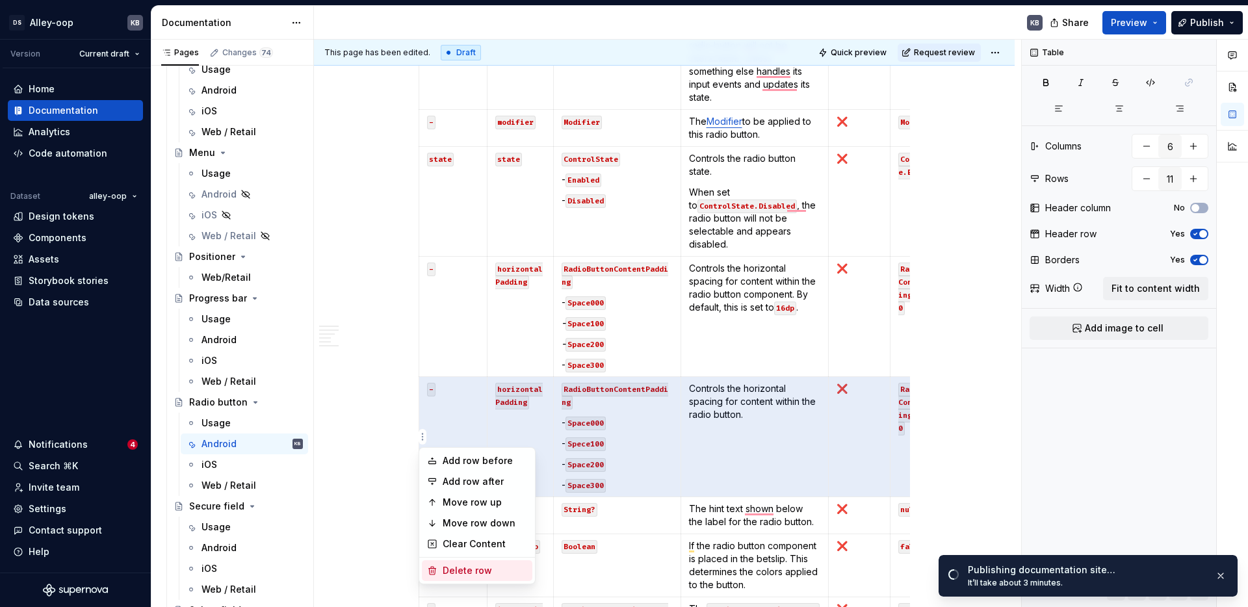
click at [465, 570] on div "Delete row" at bounding box center [485, 570] width 84 height 13
type input "10"
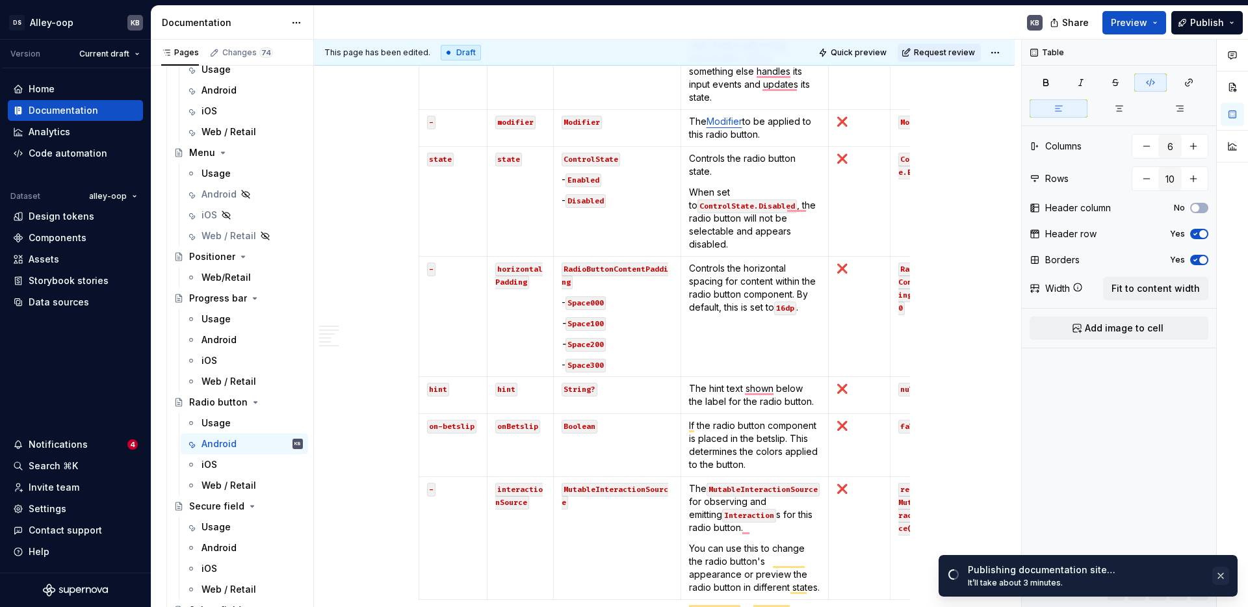
click at [1222, 577] on button "button" at bounding box center [1220, 576] width 17 height 18
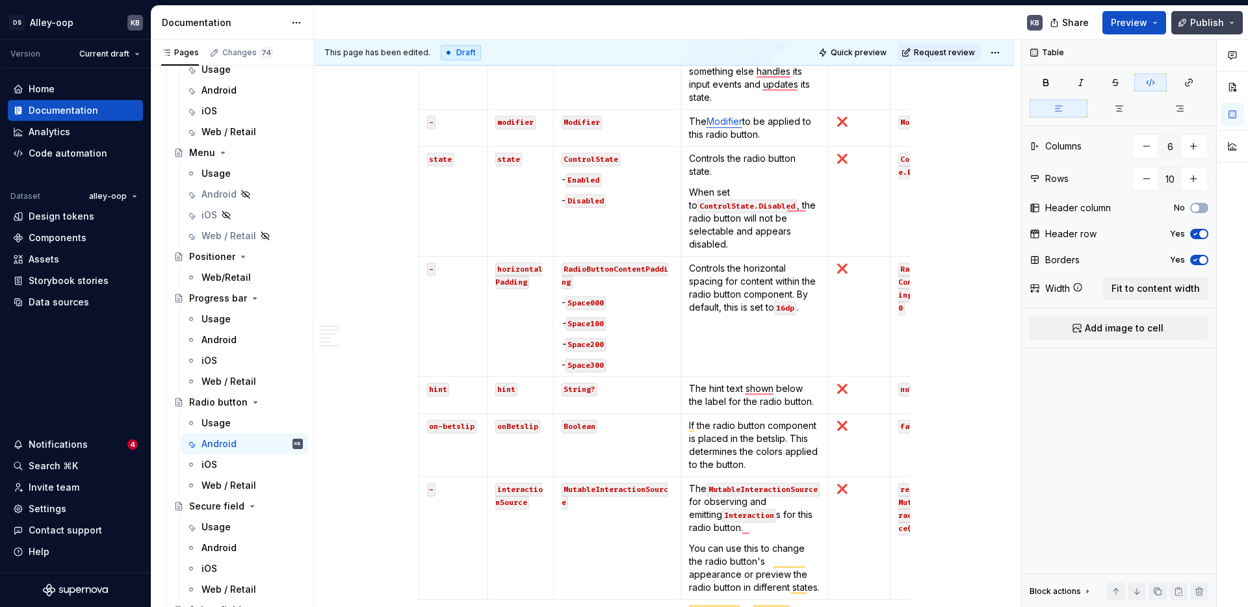
click at [1200, 25] on span "Publish" at bounding box center [1207, 22] width 34 height 13
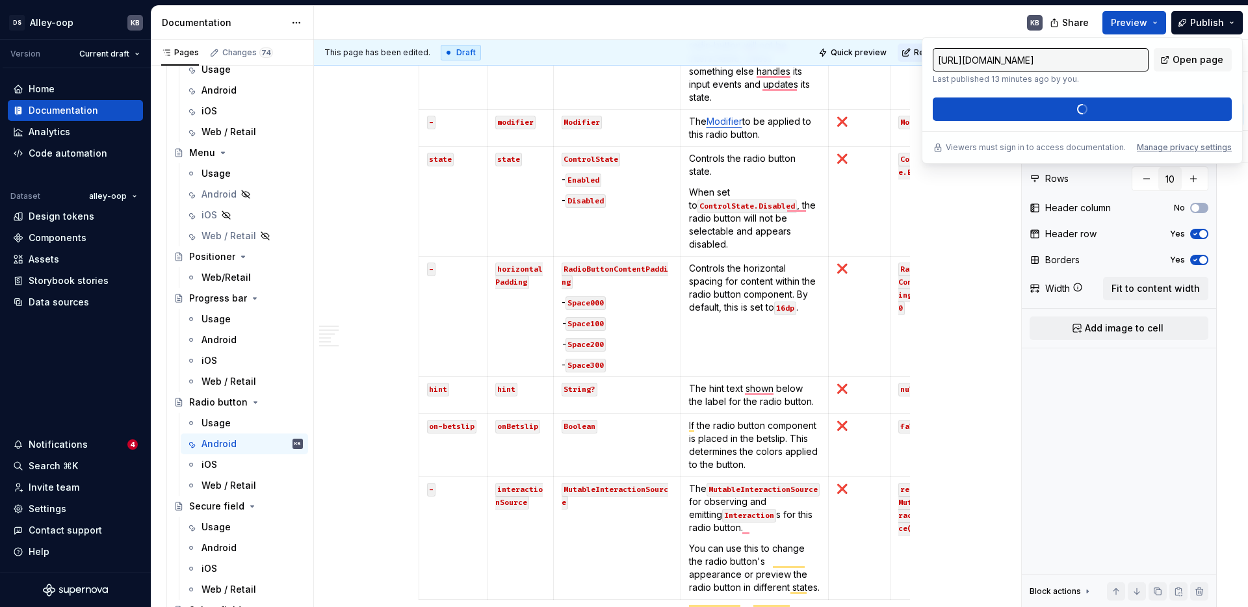
click at [1000, 112] on div "[URL][DOMAIN_NAME] Last published 13 minutes ago by you. Open page Publish chan…" at bounding box center [1082, 84] width 299 height 73
click at [663, 279] on p "RadioButtonContentPadding" at bounding box center [616, 275] width 111 height 26
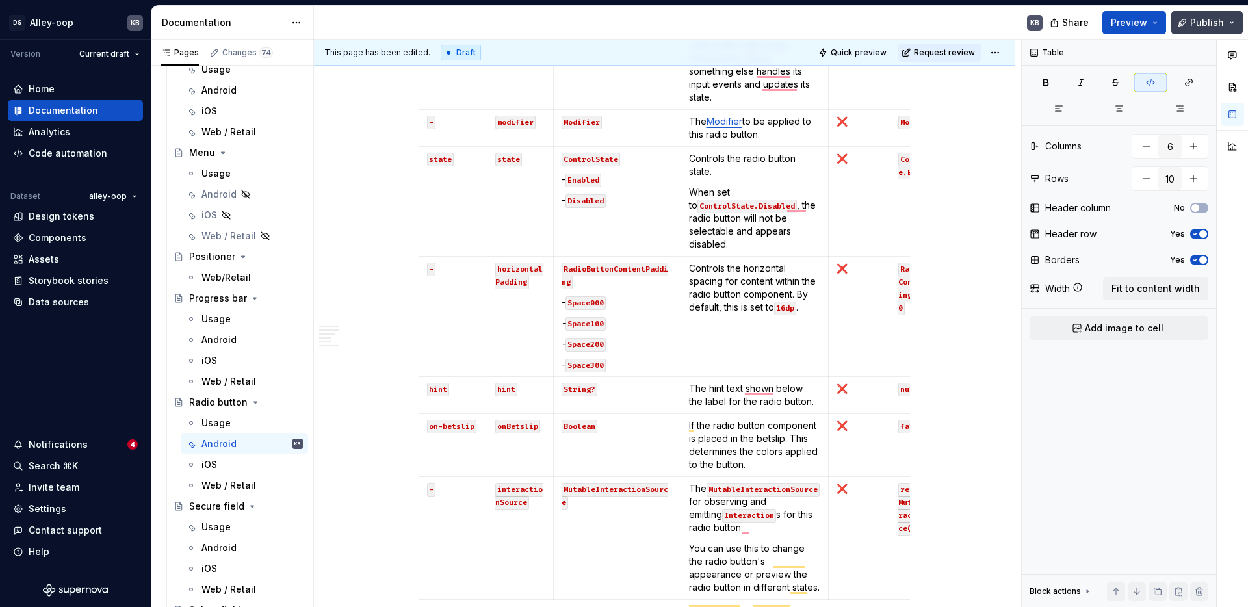
click at [1211, 10] on div "Share Preview Publish" at bounding box center [1150, 22] width 195 height 33
click at [1209, 18] on span "Publish" at bounding box center [1207, 22] width 34 height 13
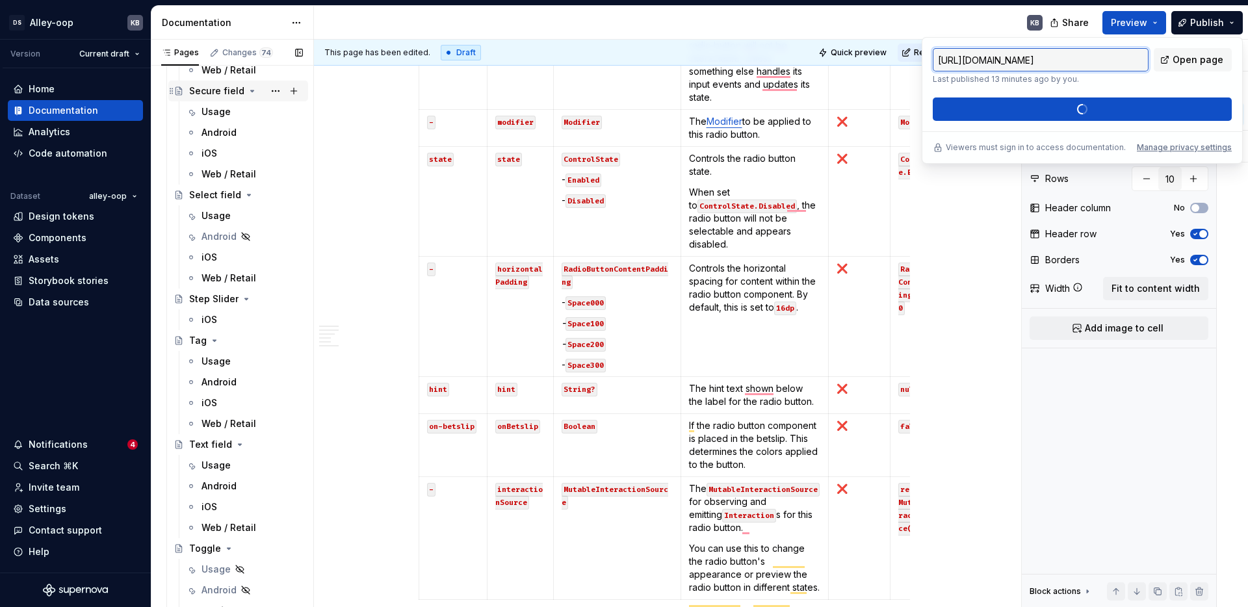
scroll to position [3485, 0]
click at [218, 216] on div "Usage" at bounding box center [215, 217] width 29 height 13
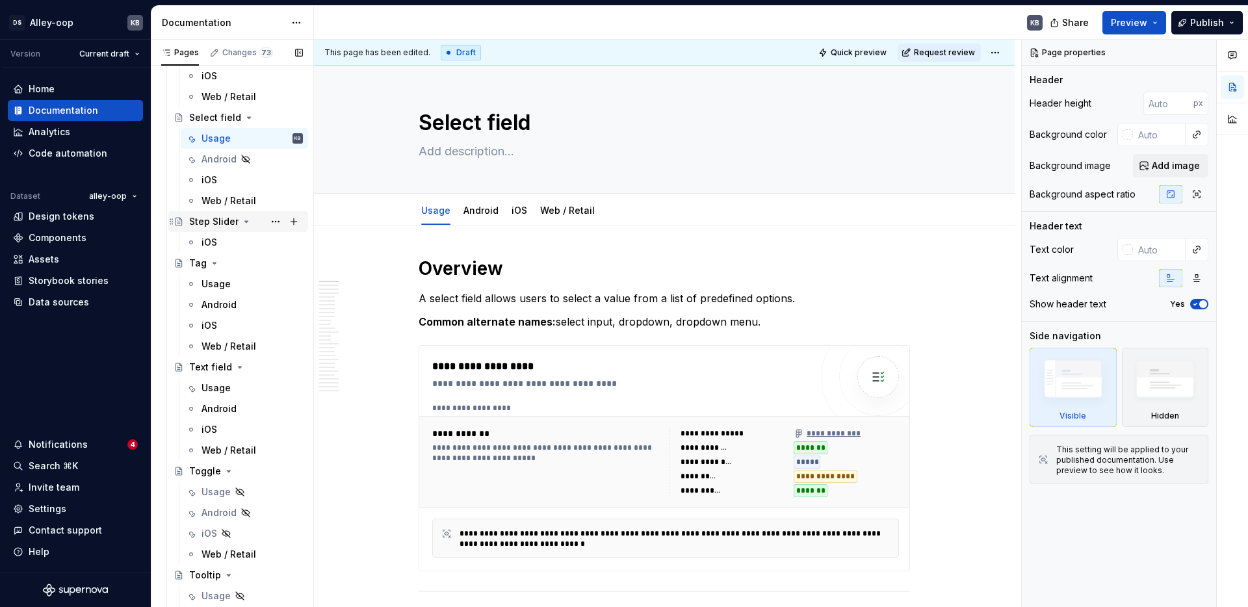
scroll to position [3134, 0]
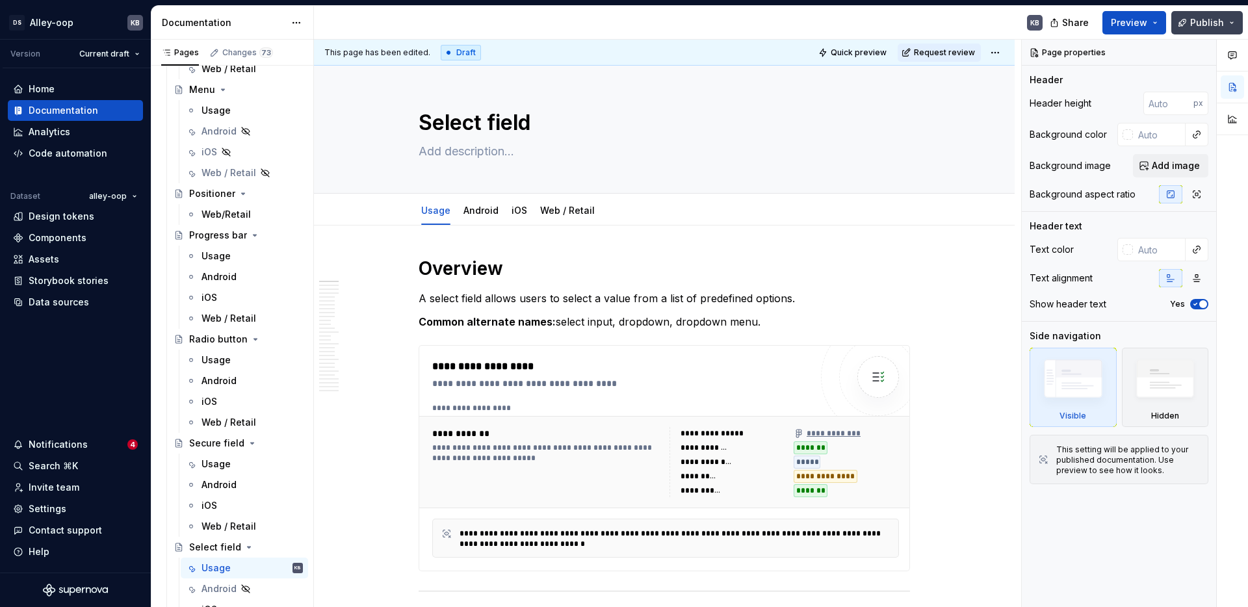
click at [1206, 27] on span "Publish" at bounding box center [1207, 22] width 34 height 13
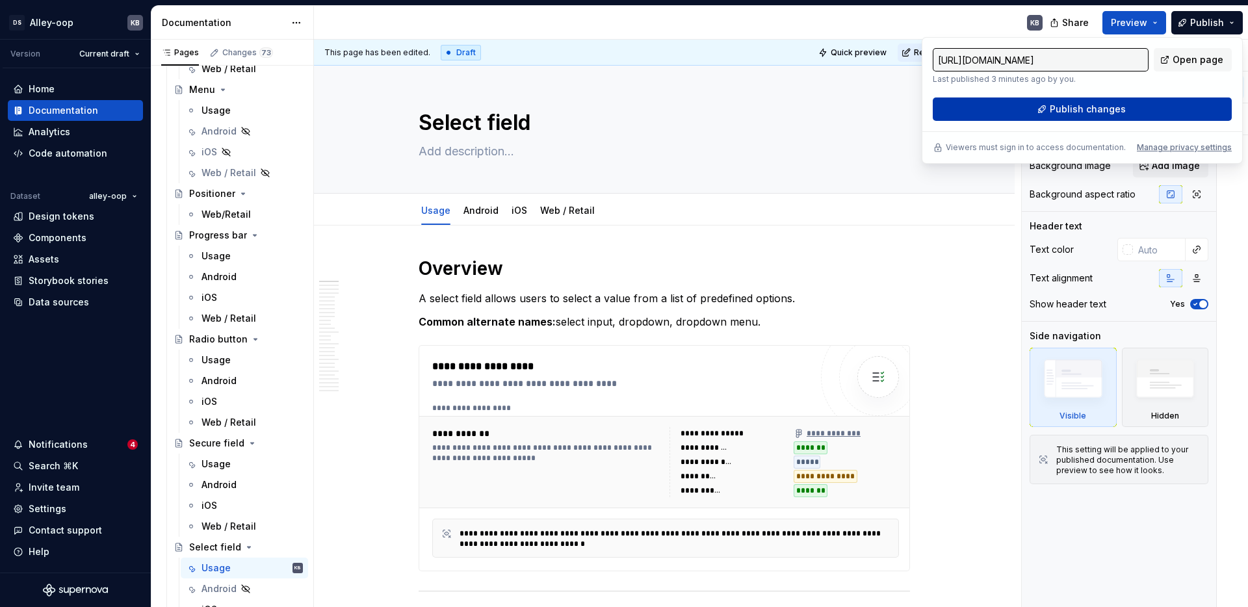
type textarea "*"
click at [1089, 109] on span "Publish changes" at bounding box center [1088, 109] width 76 height 13
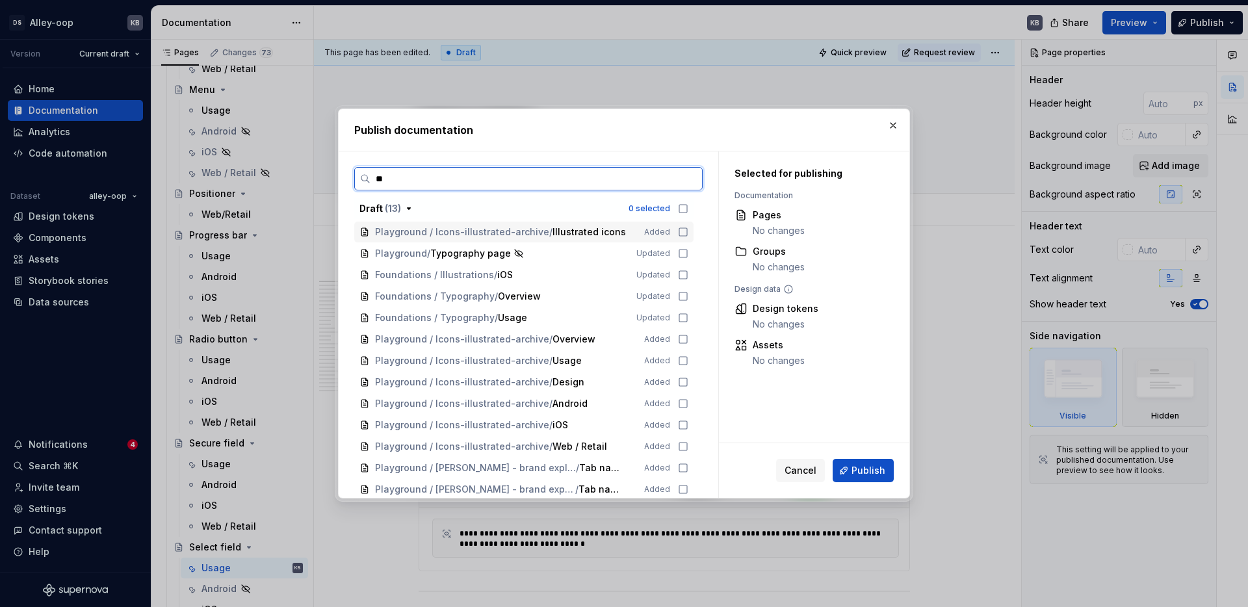
type input "*"
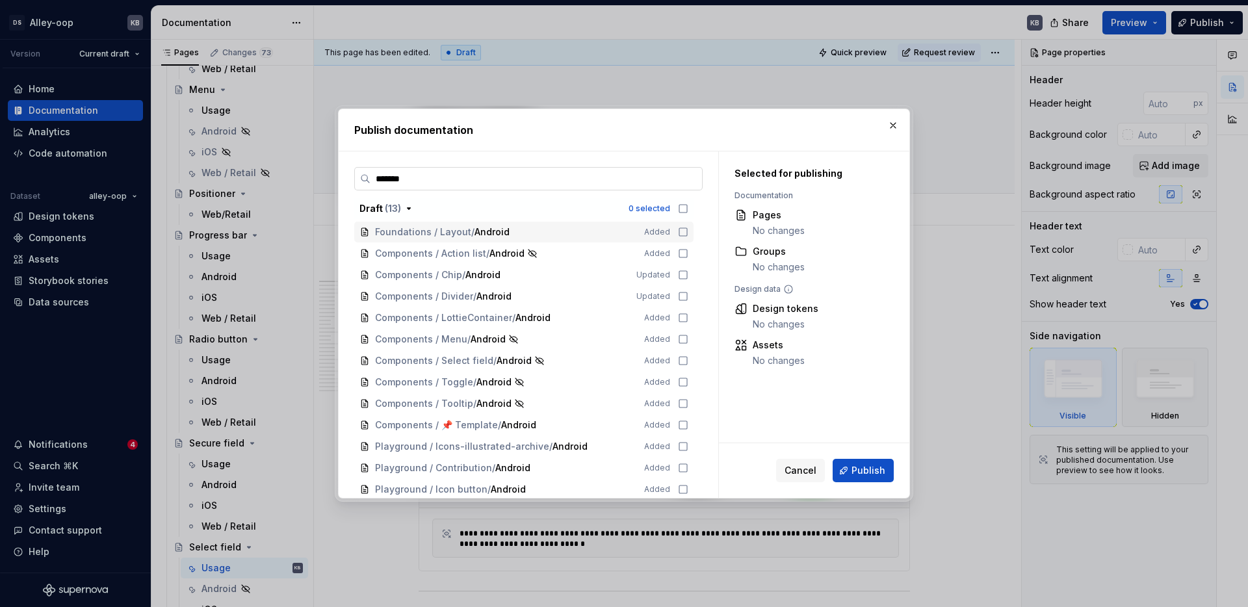
click at [513, 187] on label "*******" at bounding box center [528, 178] width 348 height 23
click at [513, 185] on input "*******" at bounding box center [535, 178] width 331 height 13
click at [513, 187] on label "*******" at bounding box center [528, 178] width 348 height 23
click at [513, 185] on input "*******" at bounding box center [535, 178] width 331 height 13
click at [513, 187] on label "*******" at bounding box center [528, 178] width 348 height 23
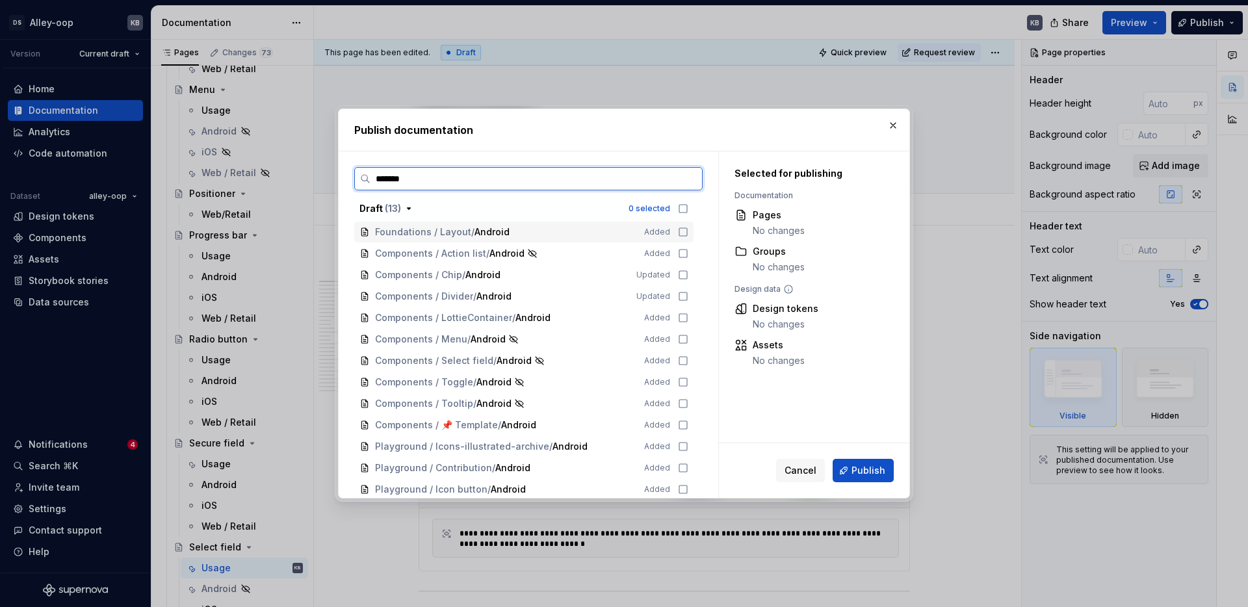
click at [513, 185] on input "*******" at bounding box center [535, 178] width 331 height 13
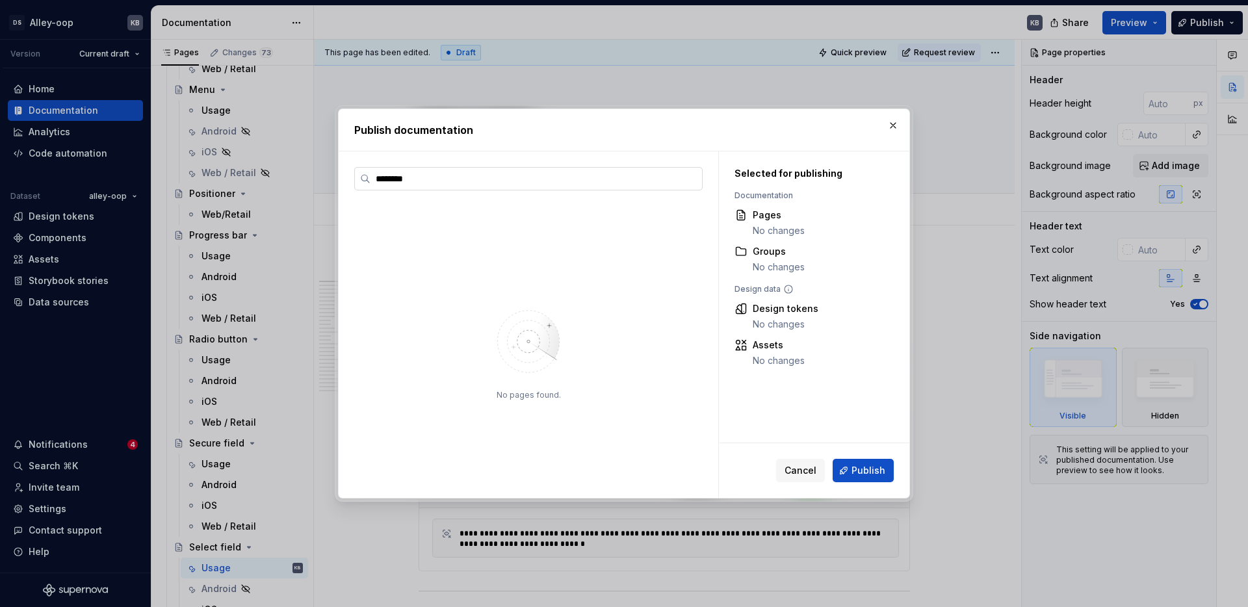
click at [512, 187] on label "********" at bounding box center [528, 178] width 348 height 23
click at [512, 185] on input "********" at bounding box center [535, 178] width 331 height 13
click at [512, 187] on label "********" at bounding box center [528, 178] width 348 height 23
click at [512, 185] on input "********" at bounding box center [535, 178] width 331 height 13
click at [512, 187] on label "********" at bounding box center [528, 178] width 348 height 23
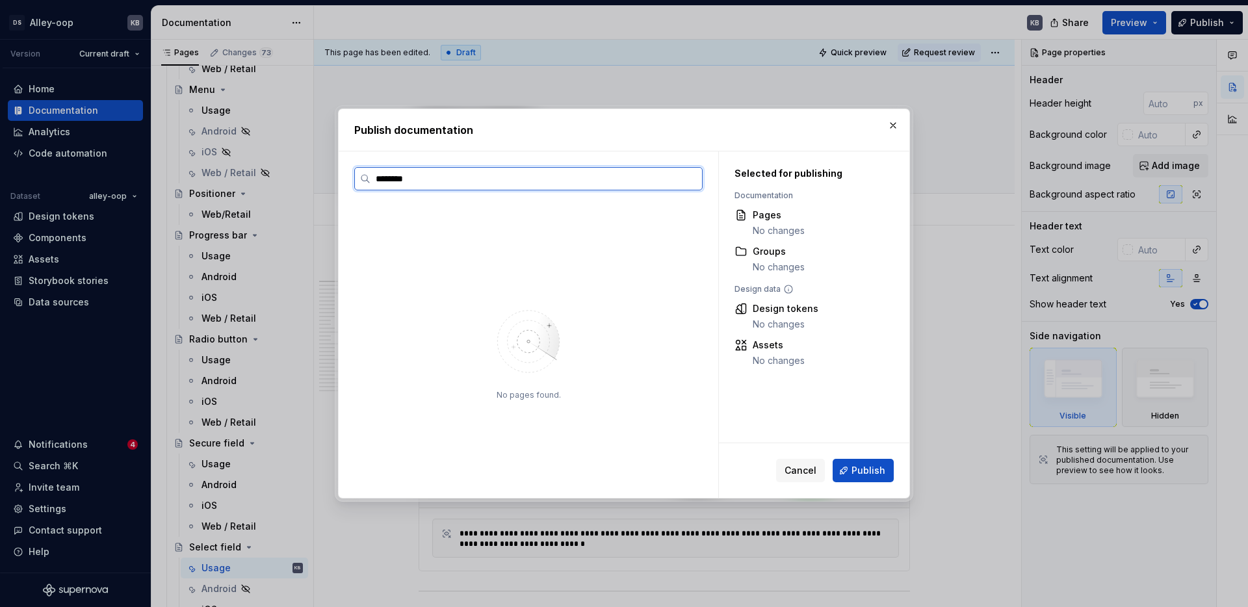
click at [512, 185] on input "********" at bounding box center [535, 178] width 331 height 13
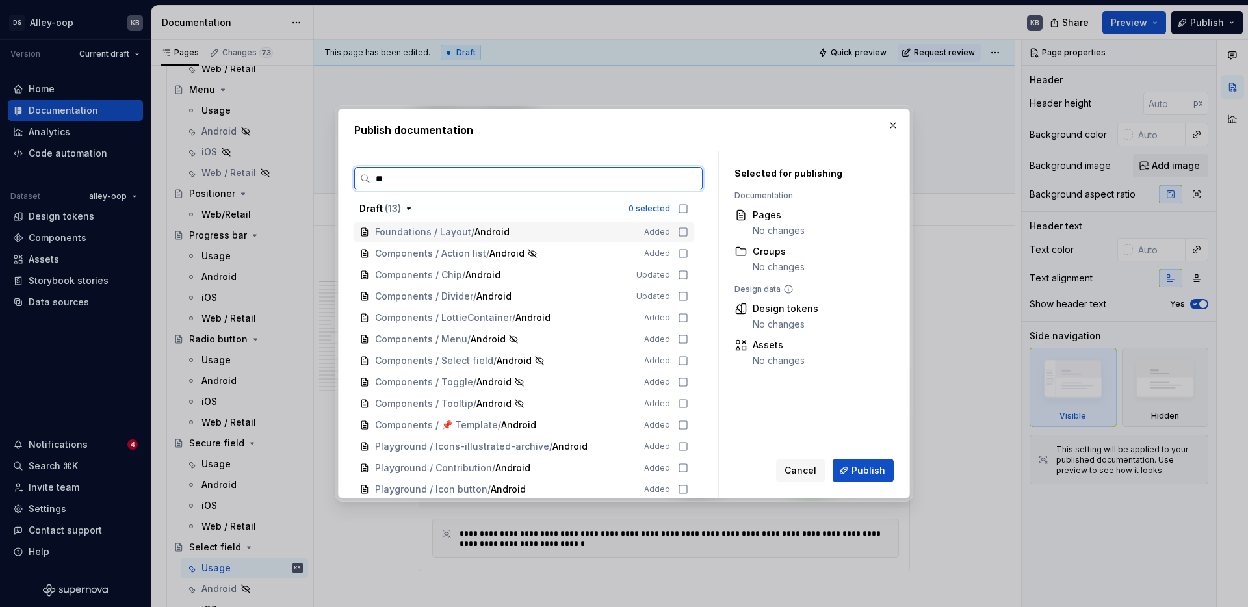
type input "*"
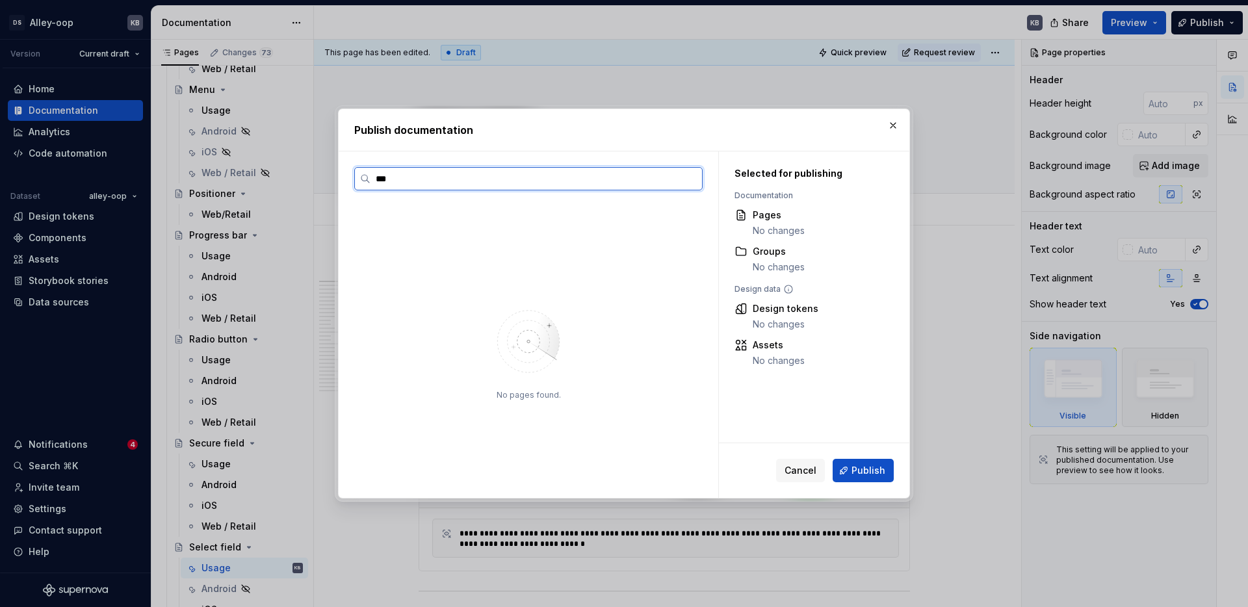
type input "****"
click at [892, 124] on button "button" at bounding box center [893, 125] width 18 height 18
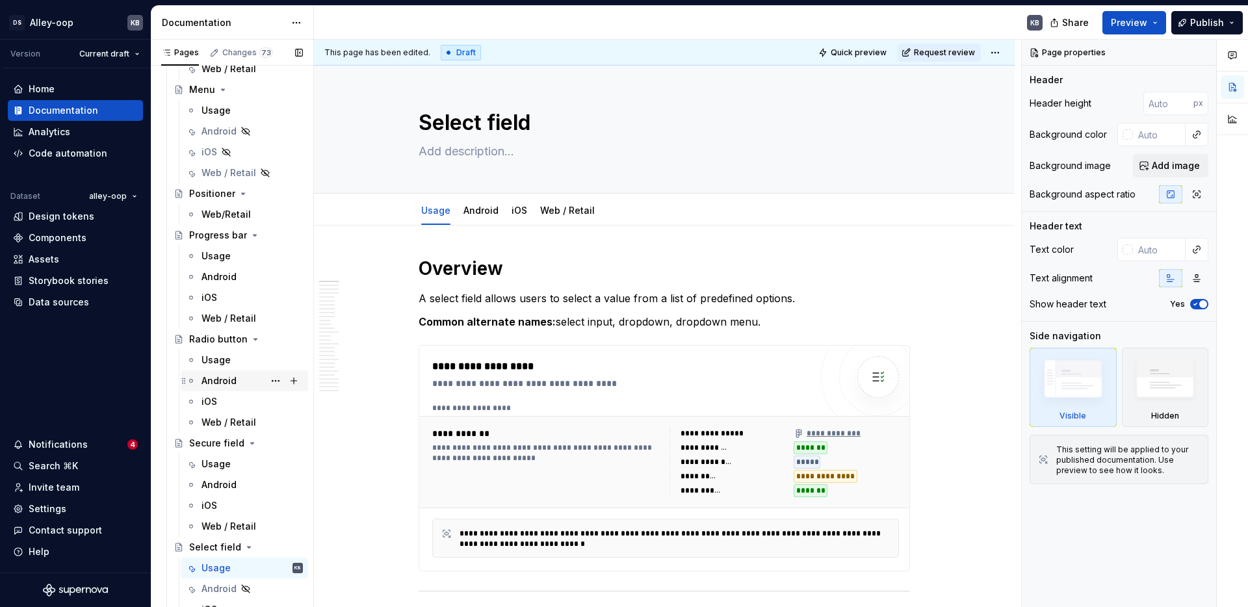
click at [213, 380] on div "Android" at bounding box center [218, 380] width 35 height 13
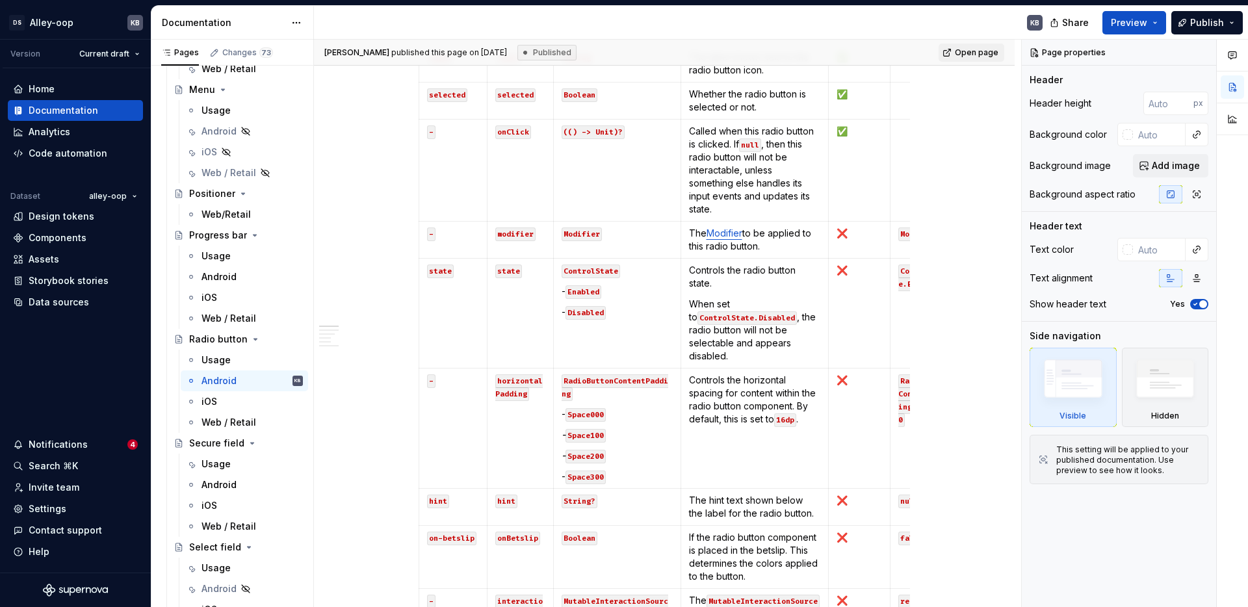
scroll to position [37, 0]
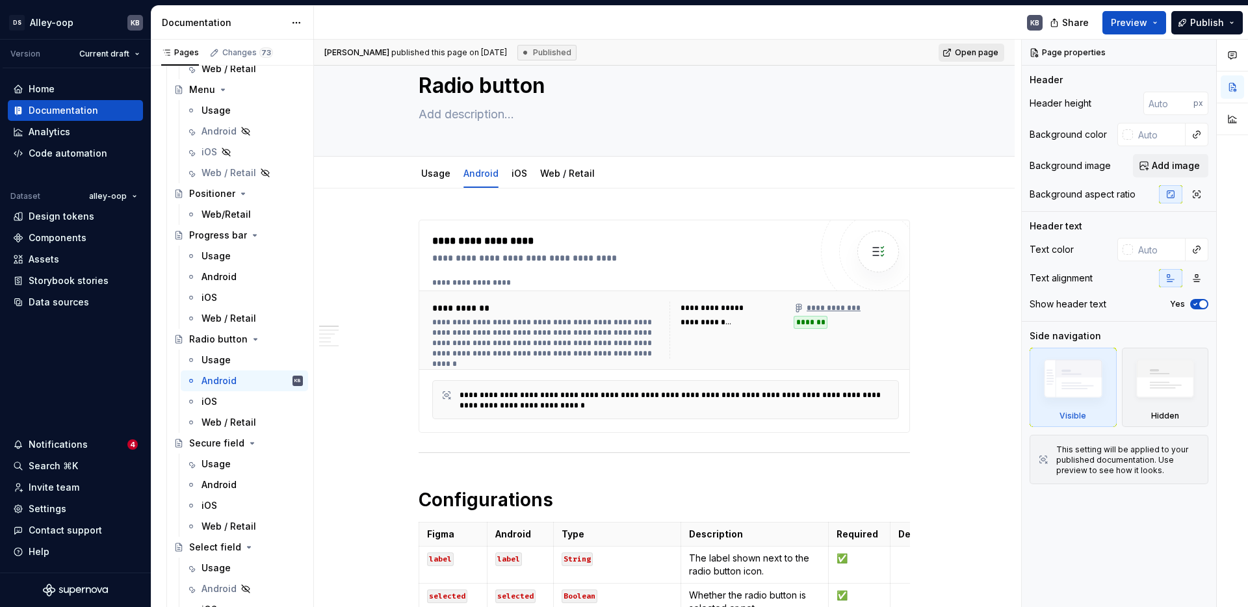
click at [972, 50] on span "Open page" at bounding box center [977, 52] width 44 height 10
click at [1204, 23] on span "Publish" at bounding box center [1207, 22] width 34 height 13
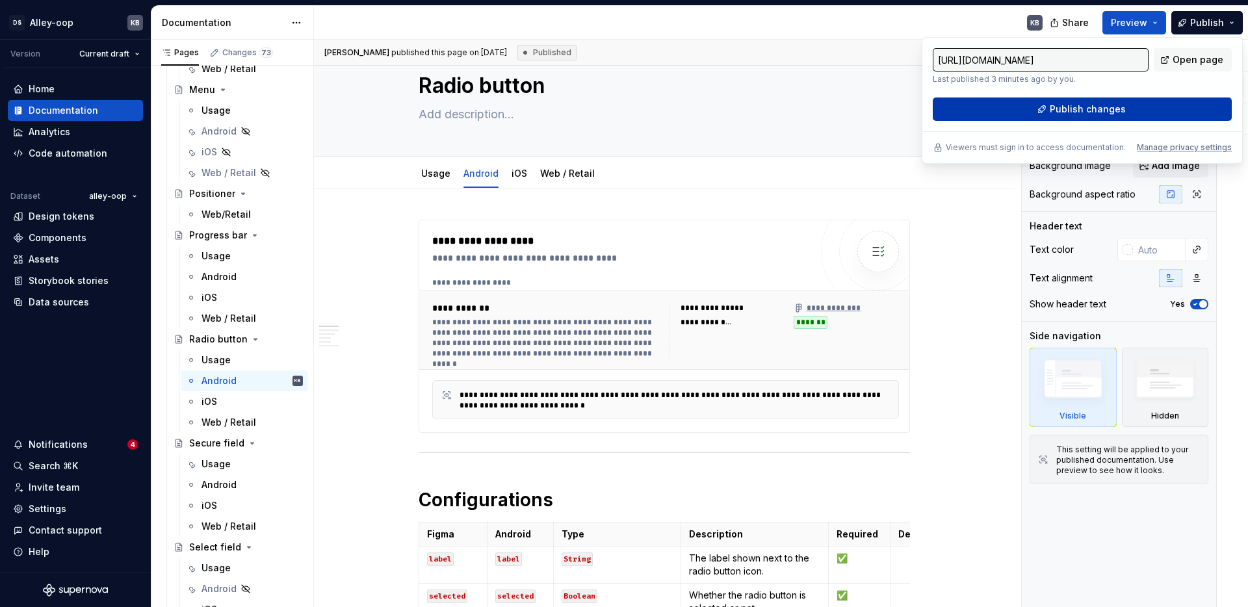
click at [1114, 108] on span "Publish changes" at bounding box center [1088, 109] width 76 height 13
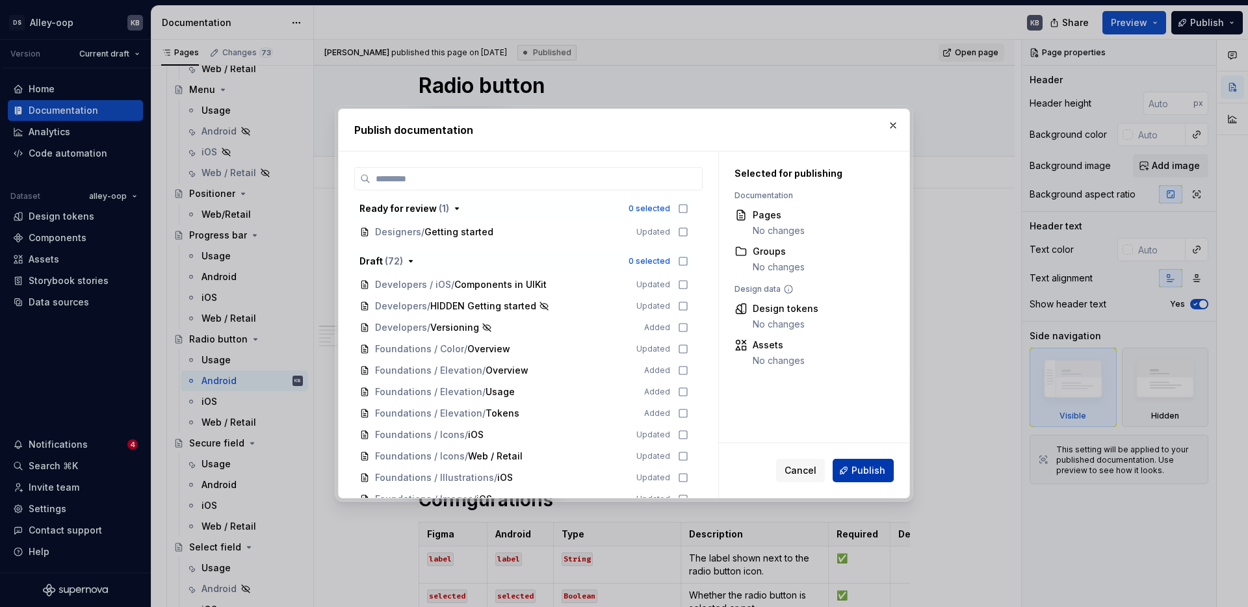
click at [855, 478] on button "Publish" at bounding box center [862, 470] width 61 height 23
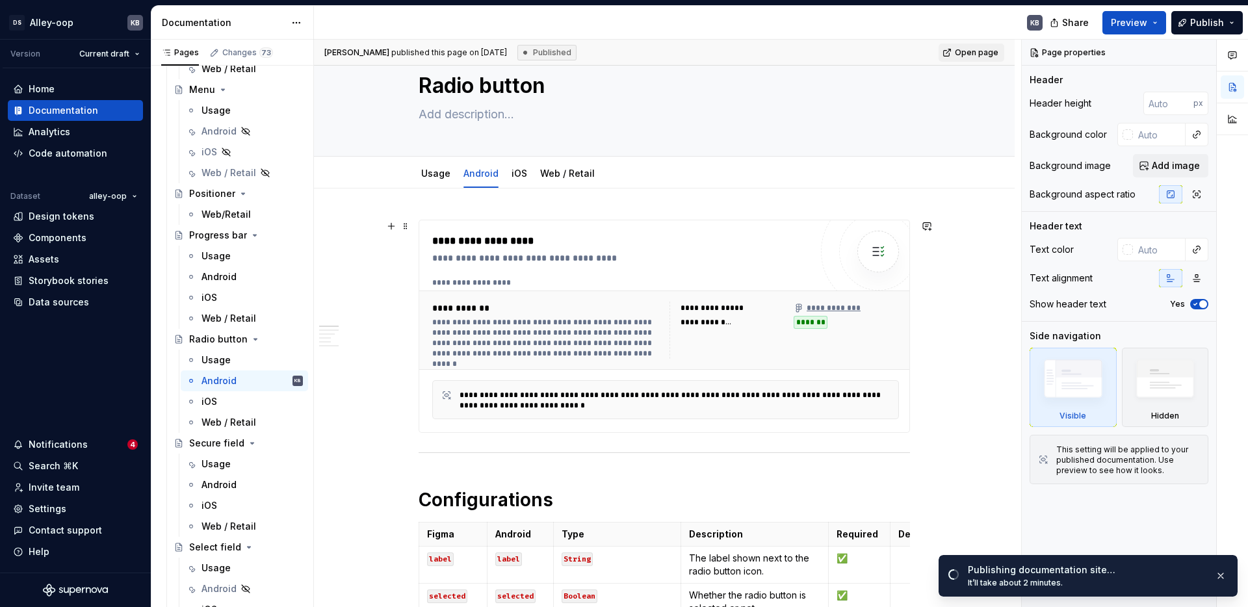
scroll to position [452, 0]
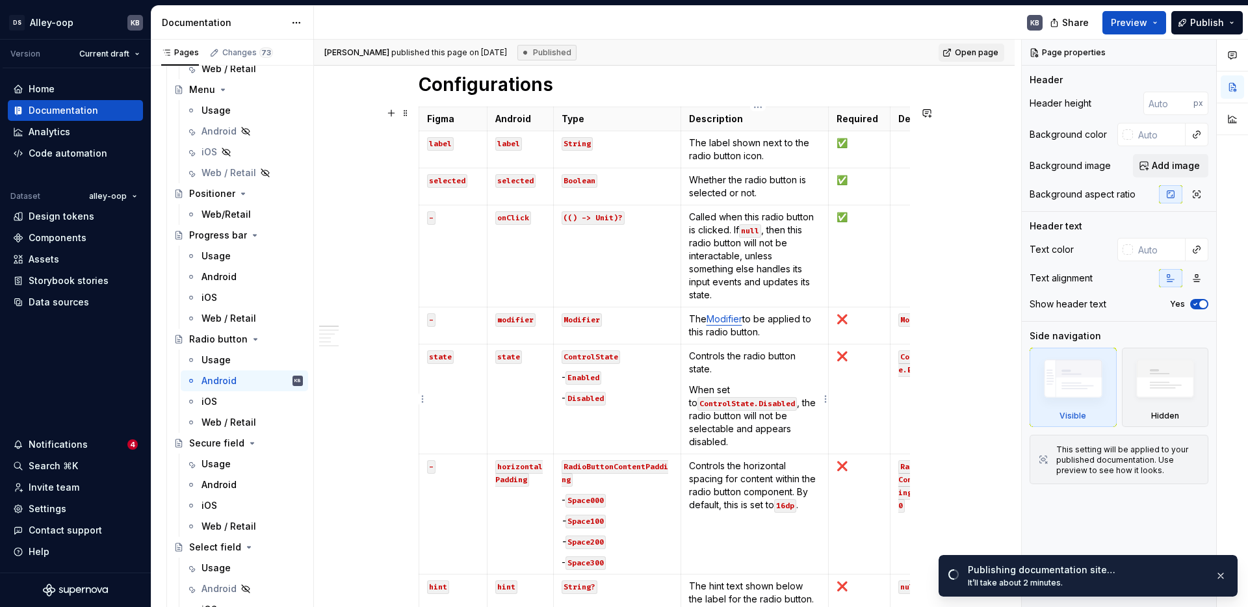
click at [719, 376] on td "Controls the radio button state. When set to ControlState.Disabled , the radio …" at bounding box center [754, 399] width 148 height 110
click at [730, 372] on p "Controls the radio button state." at bounding box center [755, 363] width 132 height 26
click at [627, 229] on td "(() -> Unit)?" at bounding box center [616, 256] width 127 height 102
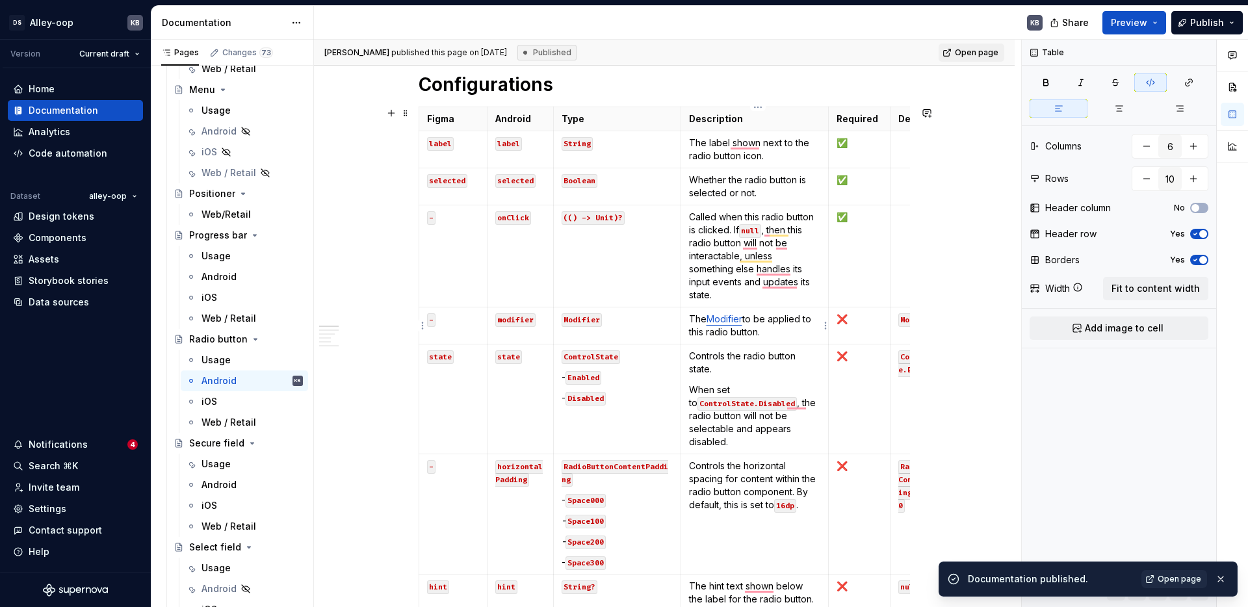
click at [719, 331] on p "The Modifier to be applied to this radio button." at bounding box center [755, 326] width 132 height 26
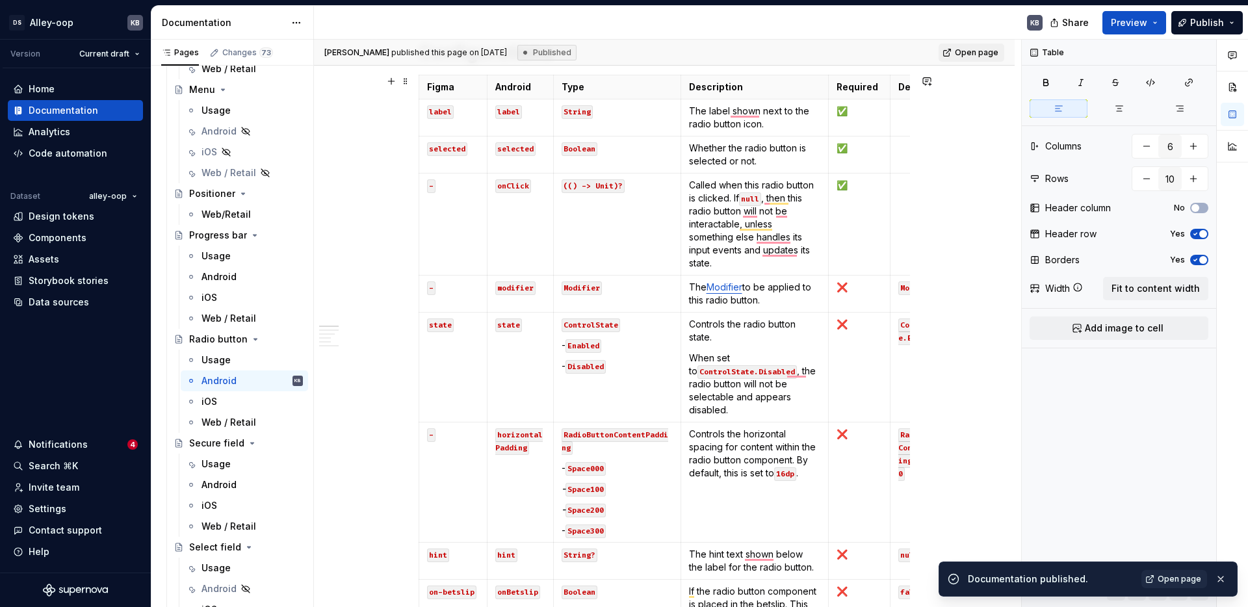
scroll to position [508, 0]
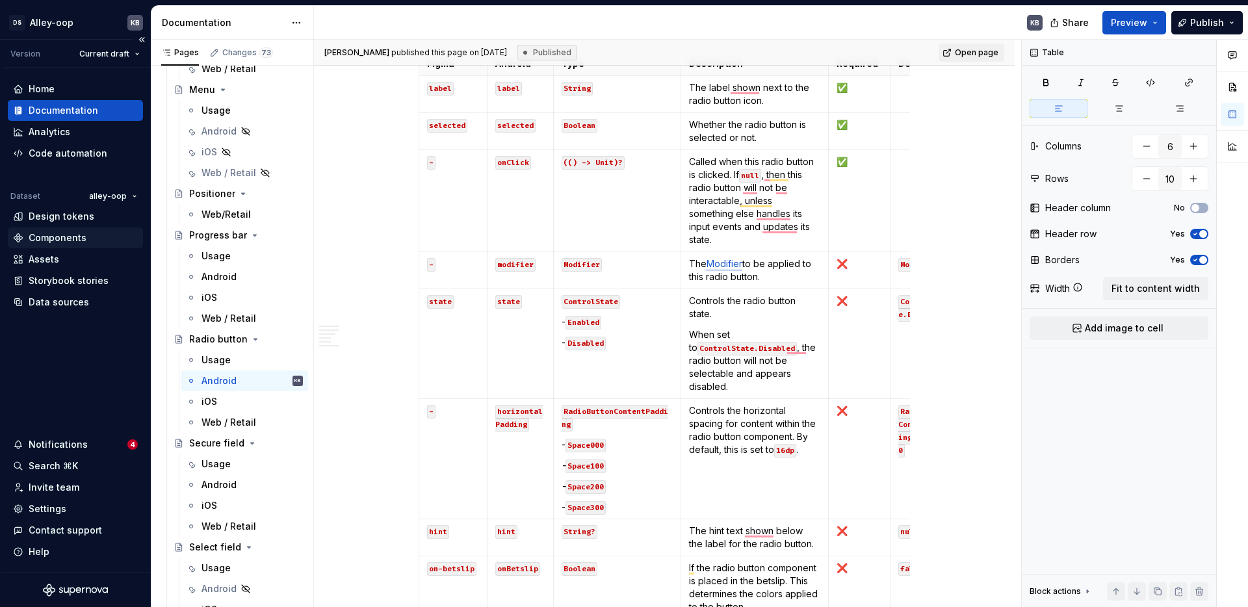
click at [53, 237] on div "Components" at bounding box center [58, 237] width 58 height 13
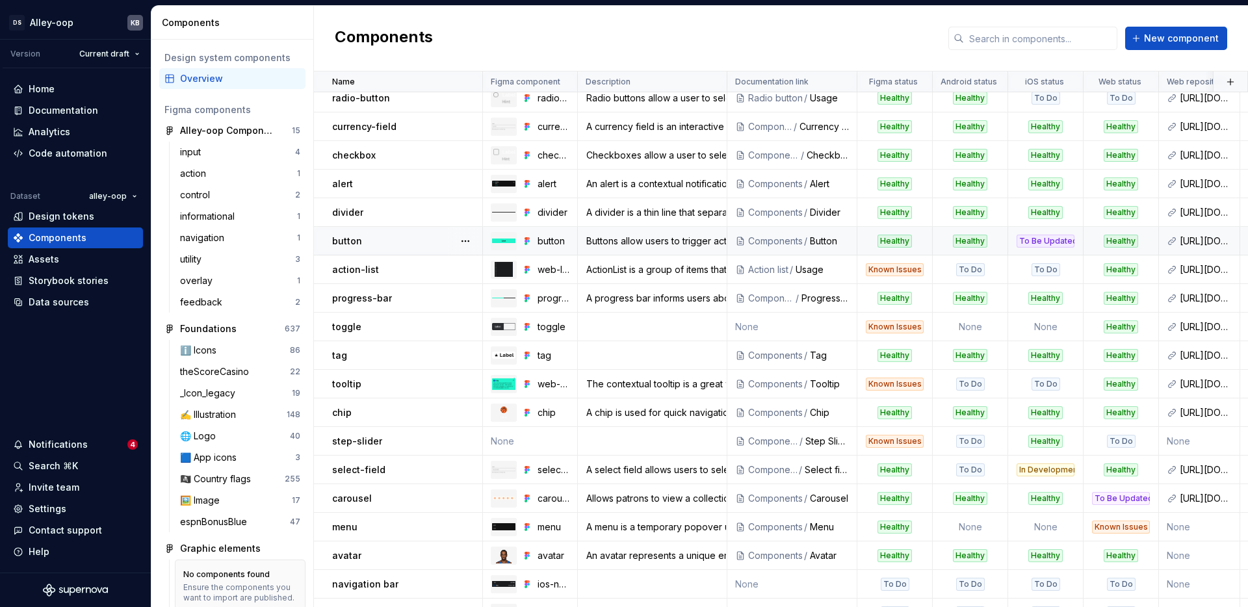
scroll to position [110, 0]
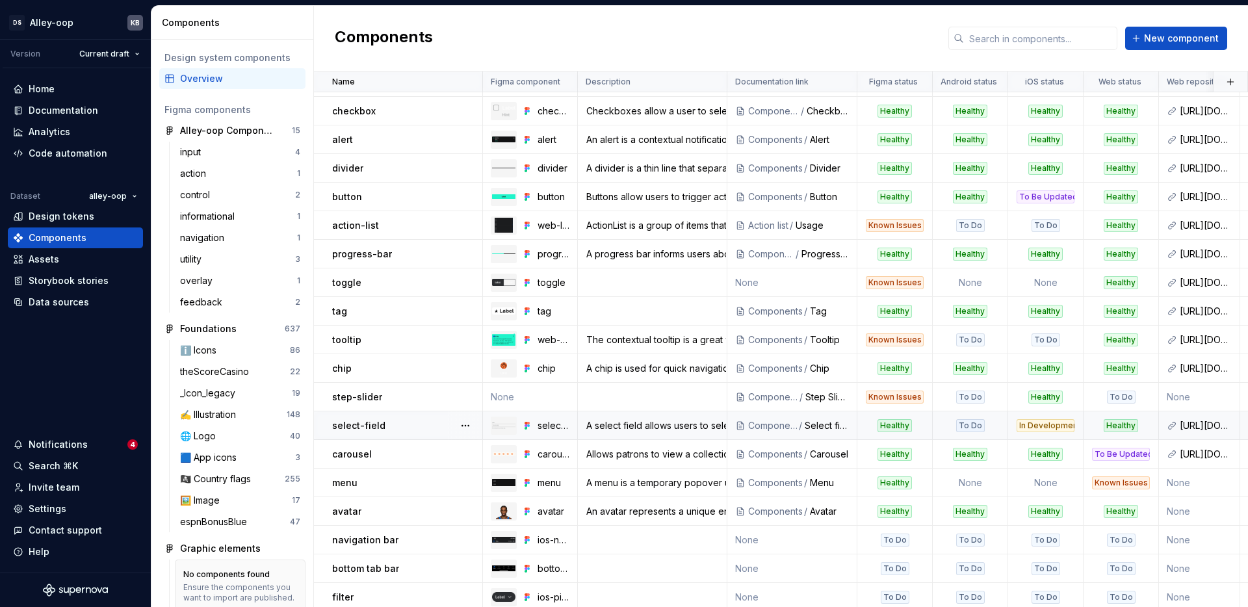
click at [1033, 430] on div "In Development" at bounding box center [1045, 425] width 58 height 13
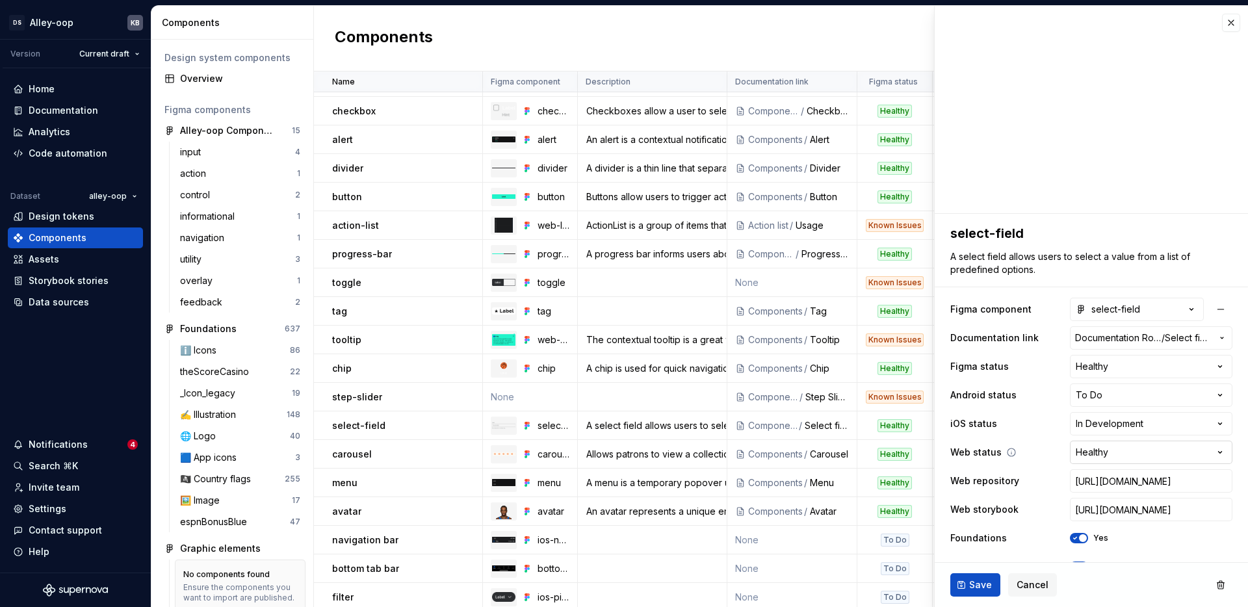
type textarea "*"
click at [1126, 391] on html "[PERSON_NAME]-oop KB Version Current draft Home Documentation Analytics Code au…" at bounding box center [624, 303] width 1248 height 607
select select "**********"
click at [970, 583] on span "Save" at bounding box center [980, 584] width 23 height 13
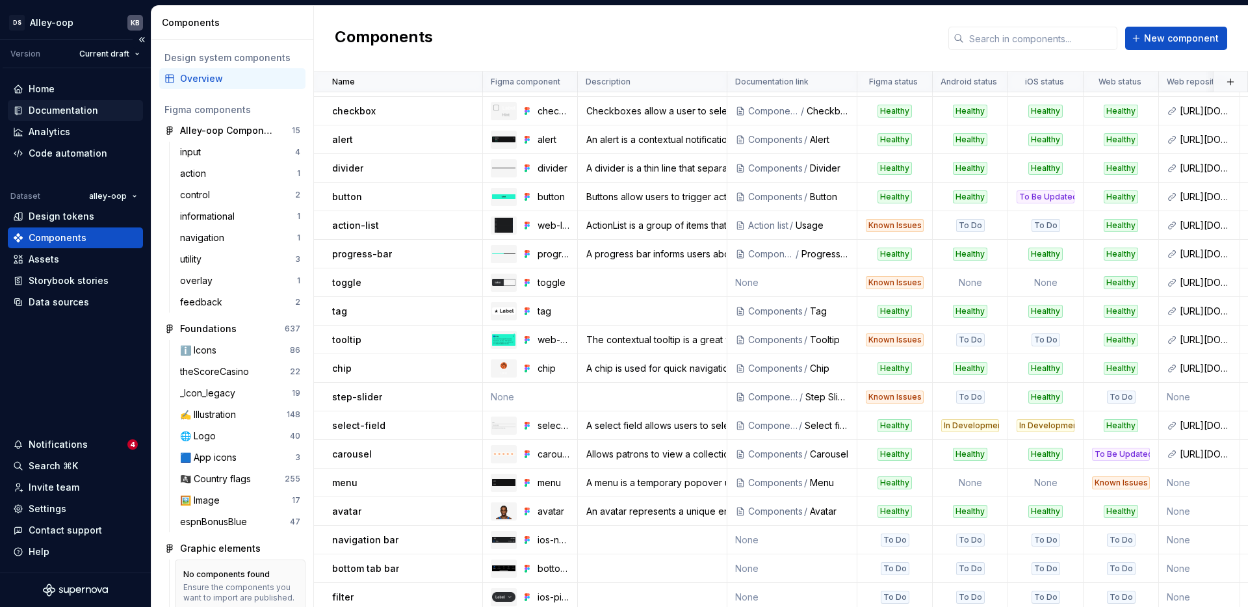
click at [102, 105] on div "Documentation" at bounding box center [75, 110] width 125 height 13
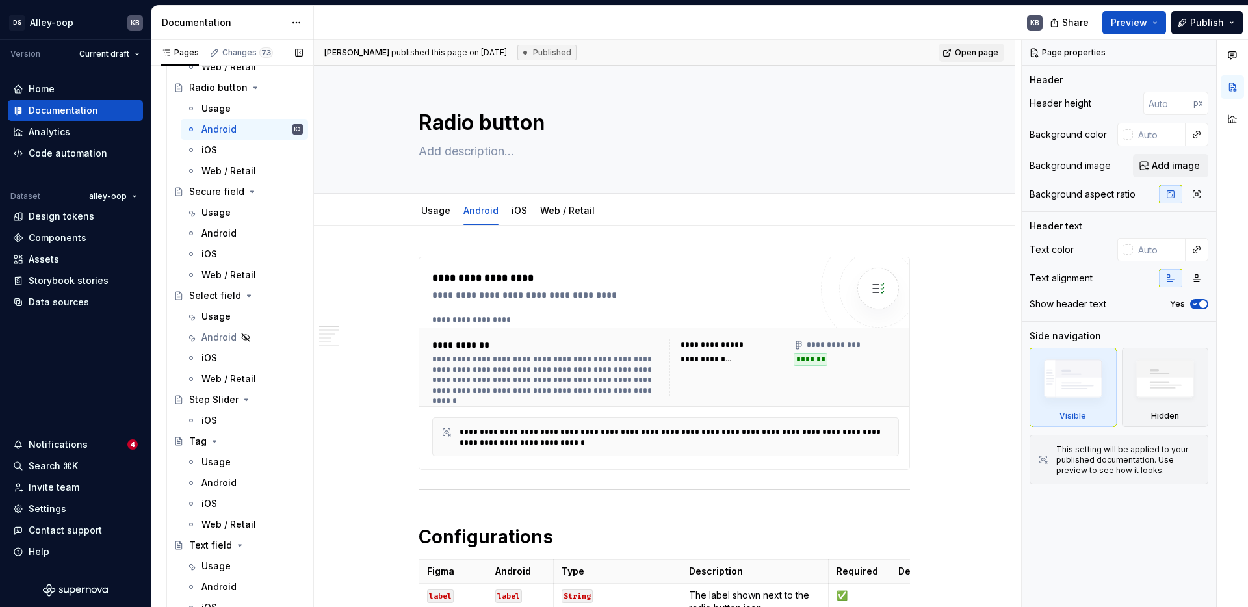
scroll to position [3413, 0]
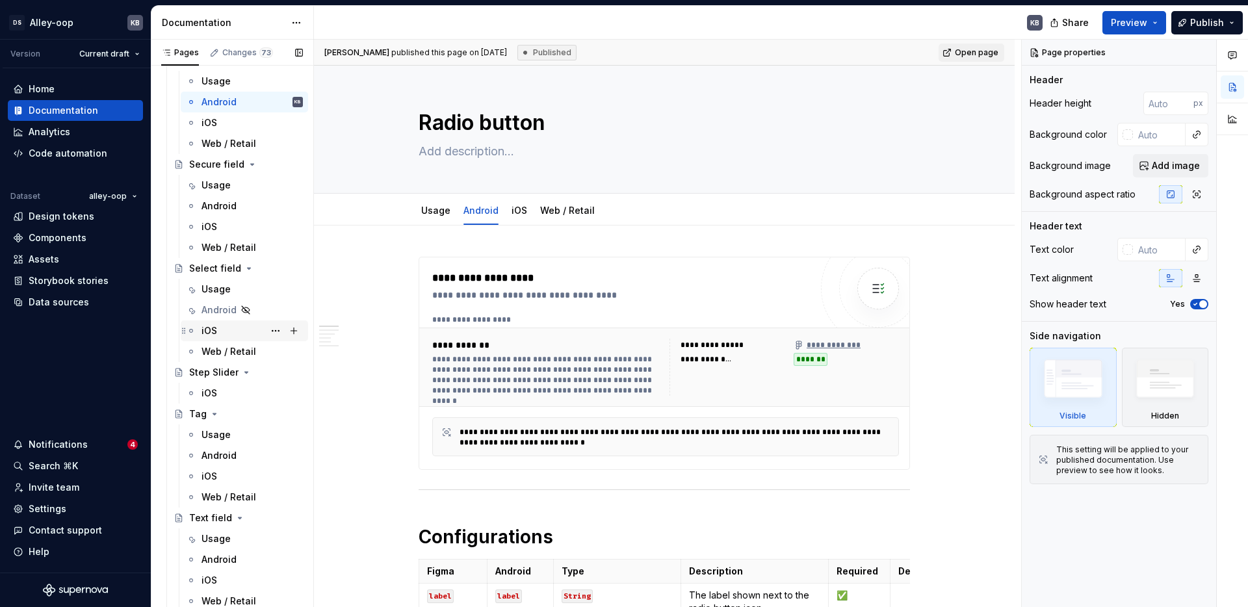
click at [218, 329] on div "iOS" at bounding box center [251, 331] width 101 height 18
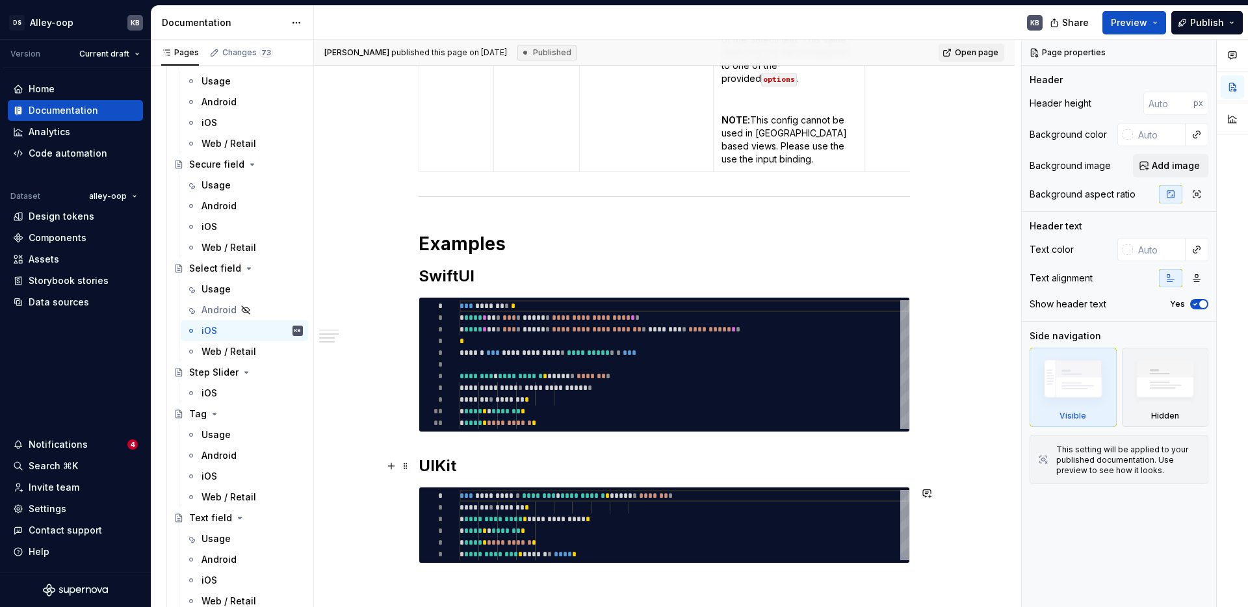
scroll to position [792, 0]
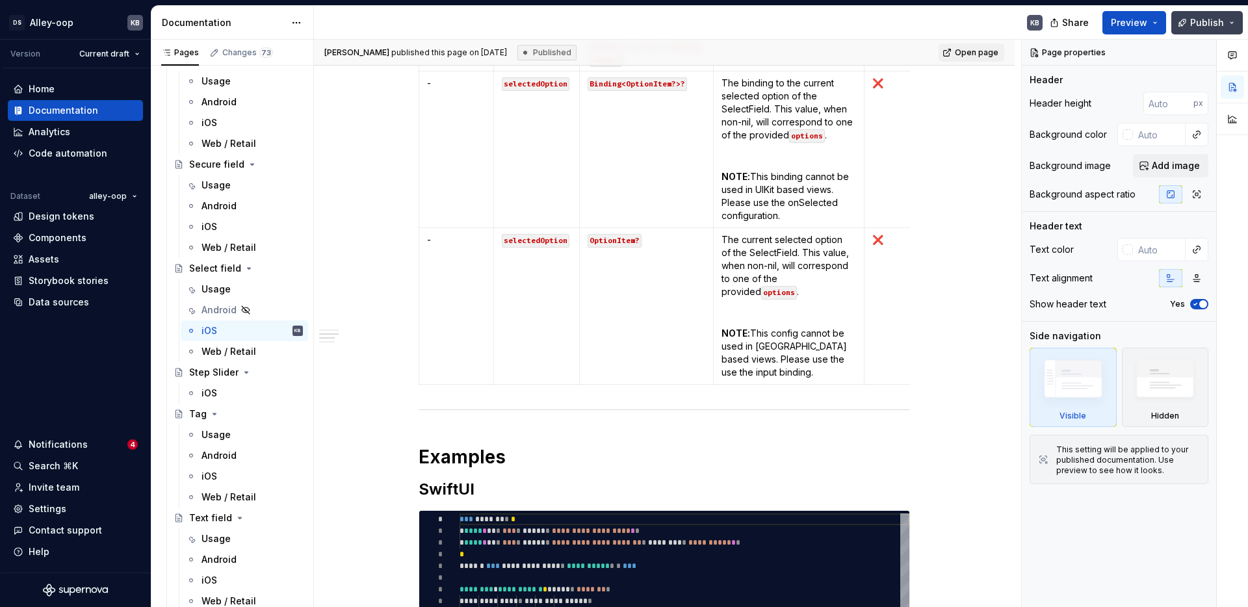
click at [1211, 17] on span "Publish" at bounding box center [1207, 22] width 34 height 13
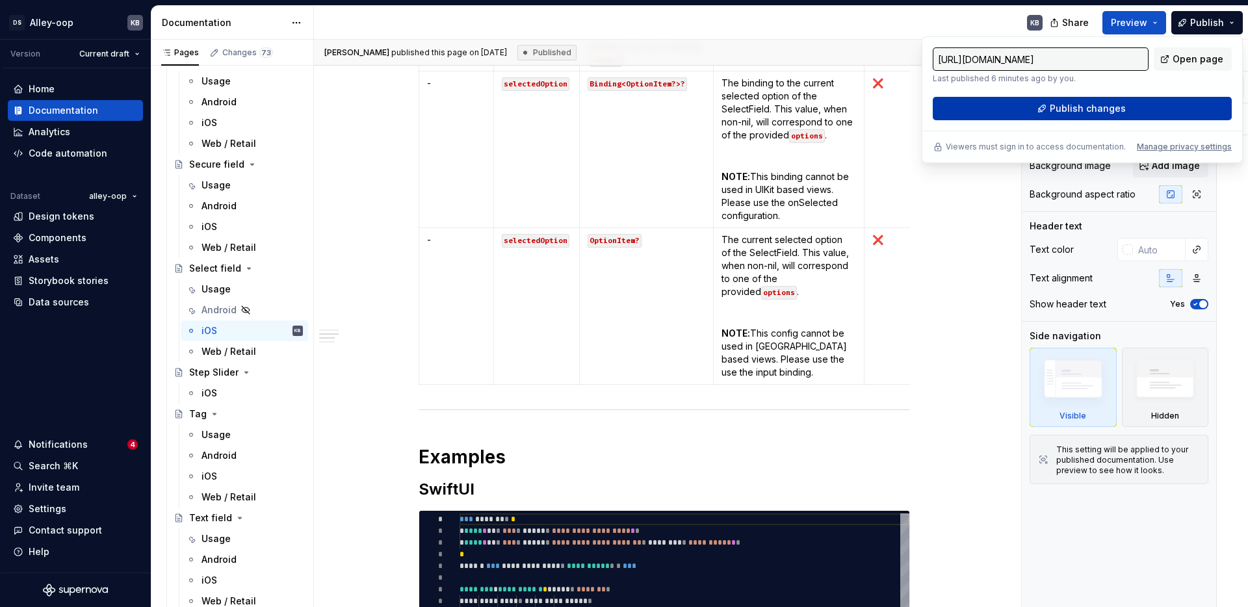
click at [1051, 102] on span "Publish changes" at bounding box center [1088, 108] width 76 height 13
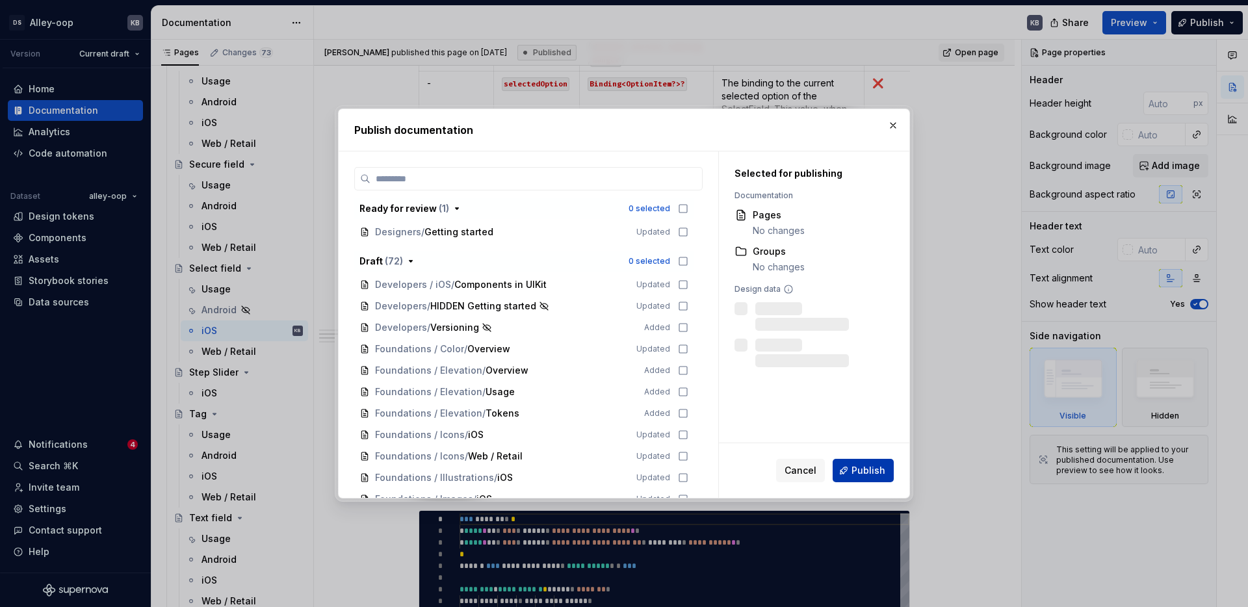
click at [851, 469] on button "Publish" at bounding box center [862, 470] width 61 height 23
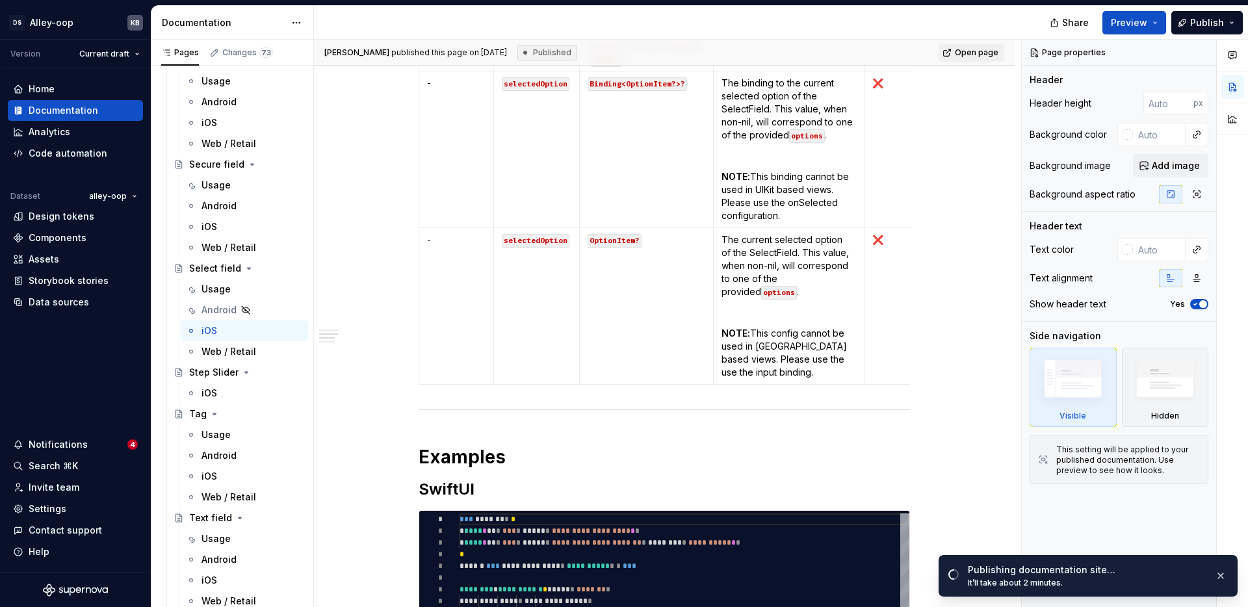
type textarea "*"
